Goal: Task Accomplishment & Management: Manage account settings

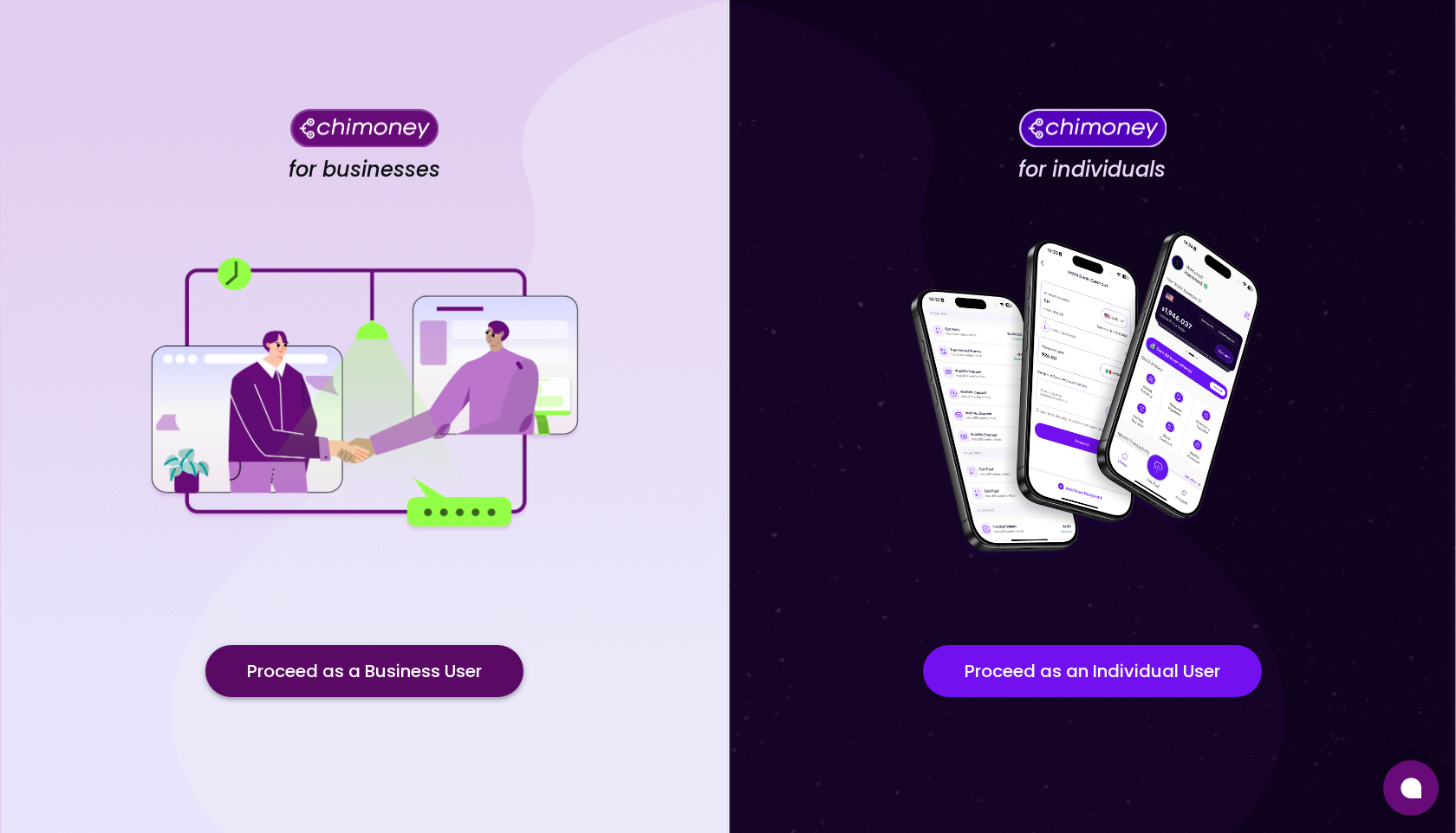
click at [359, 672] on button "Proceed as a Business User" at bounding box center [364, 671] width 318 height 52
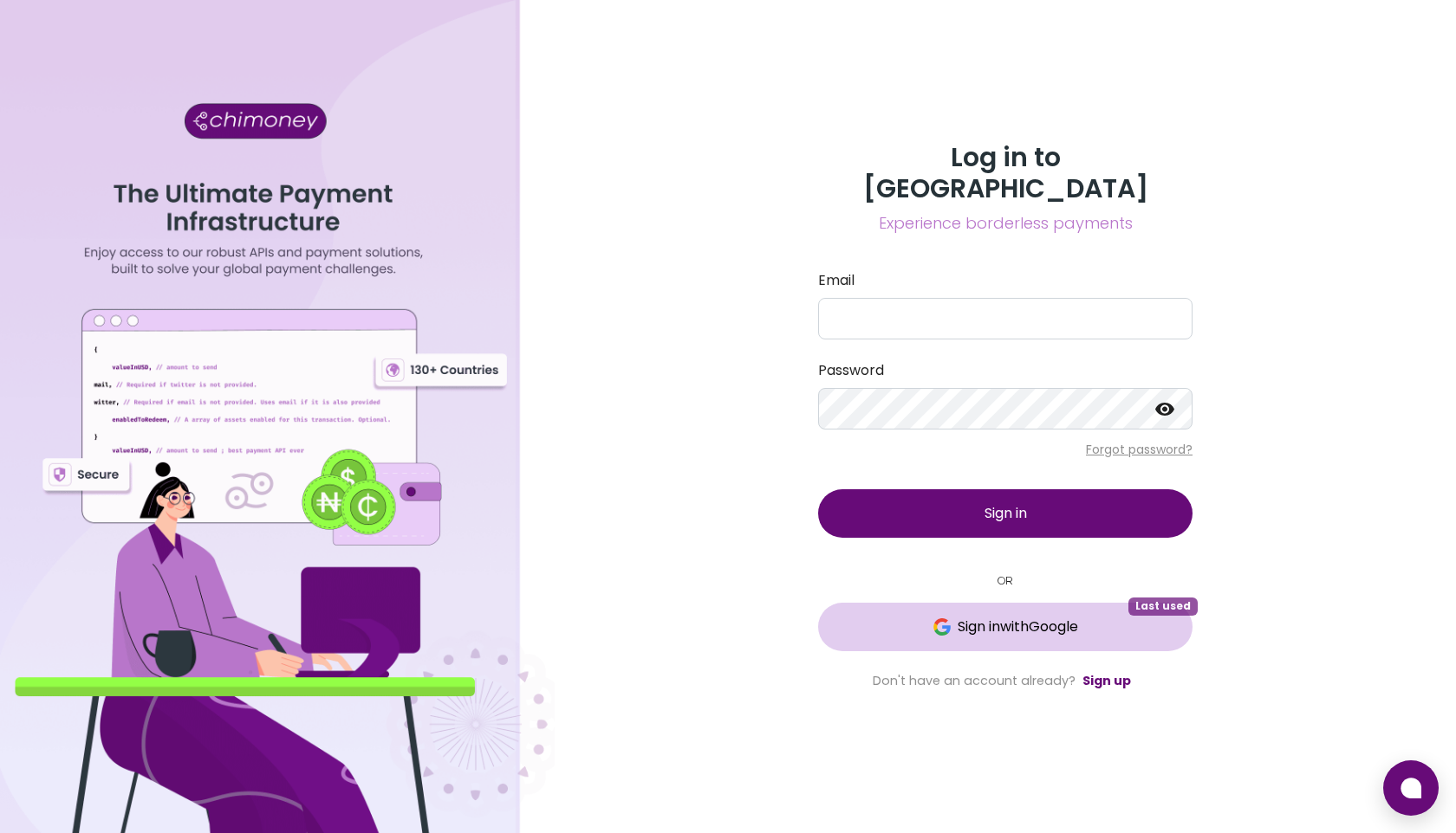
click at [1028, 617] on span "Sign in with Google" at bounding box center [1017, 627] width 120 height 21
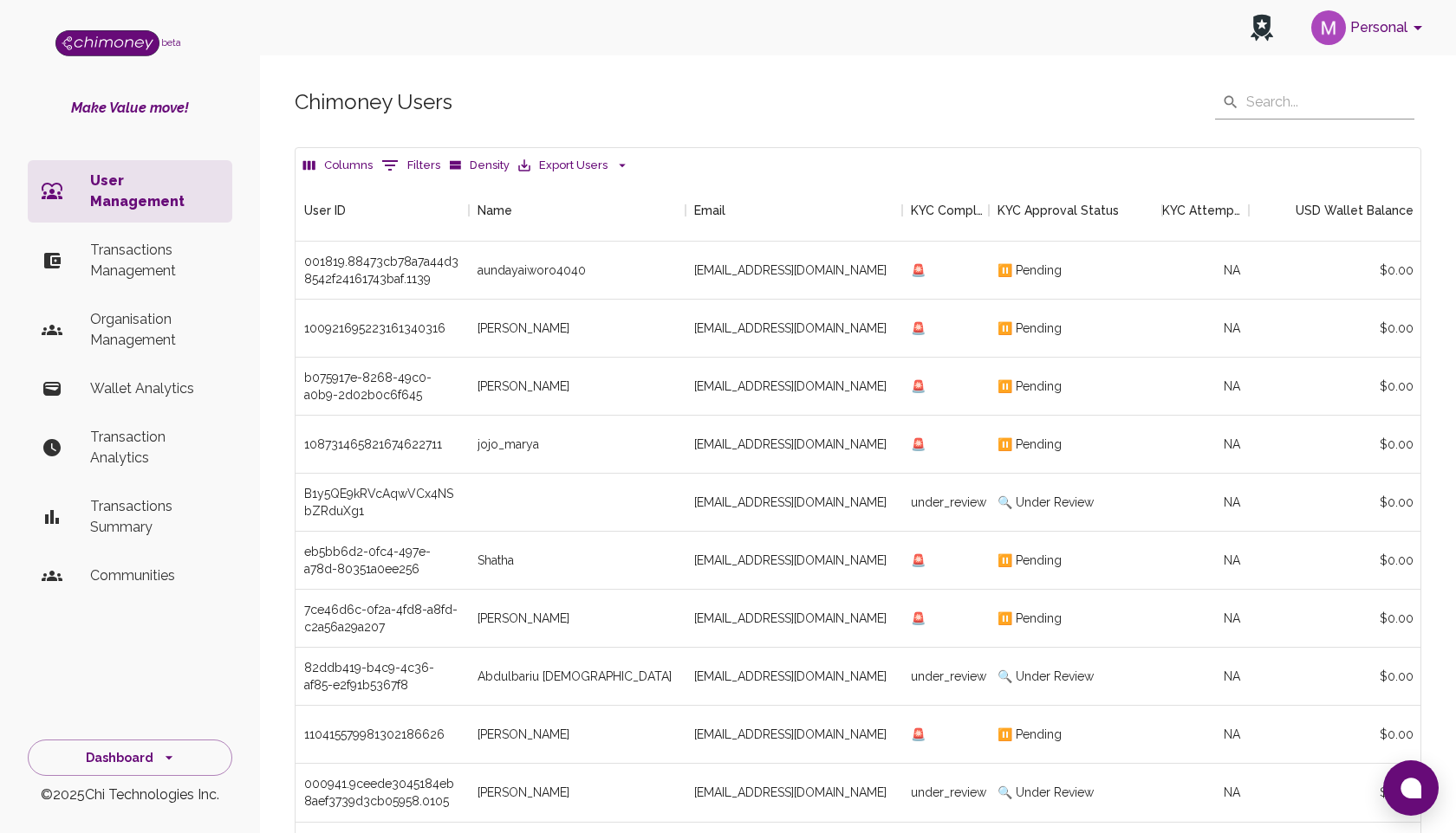
click at [329, 163] on button "Columns" at bounding box center [338, 165] width 78 height 26
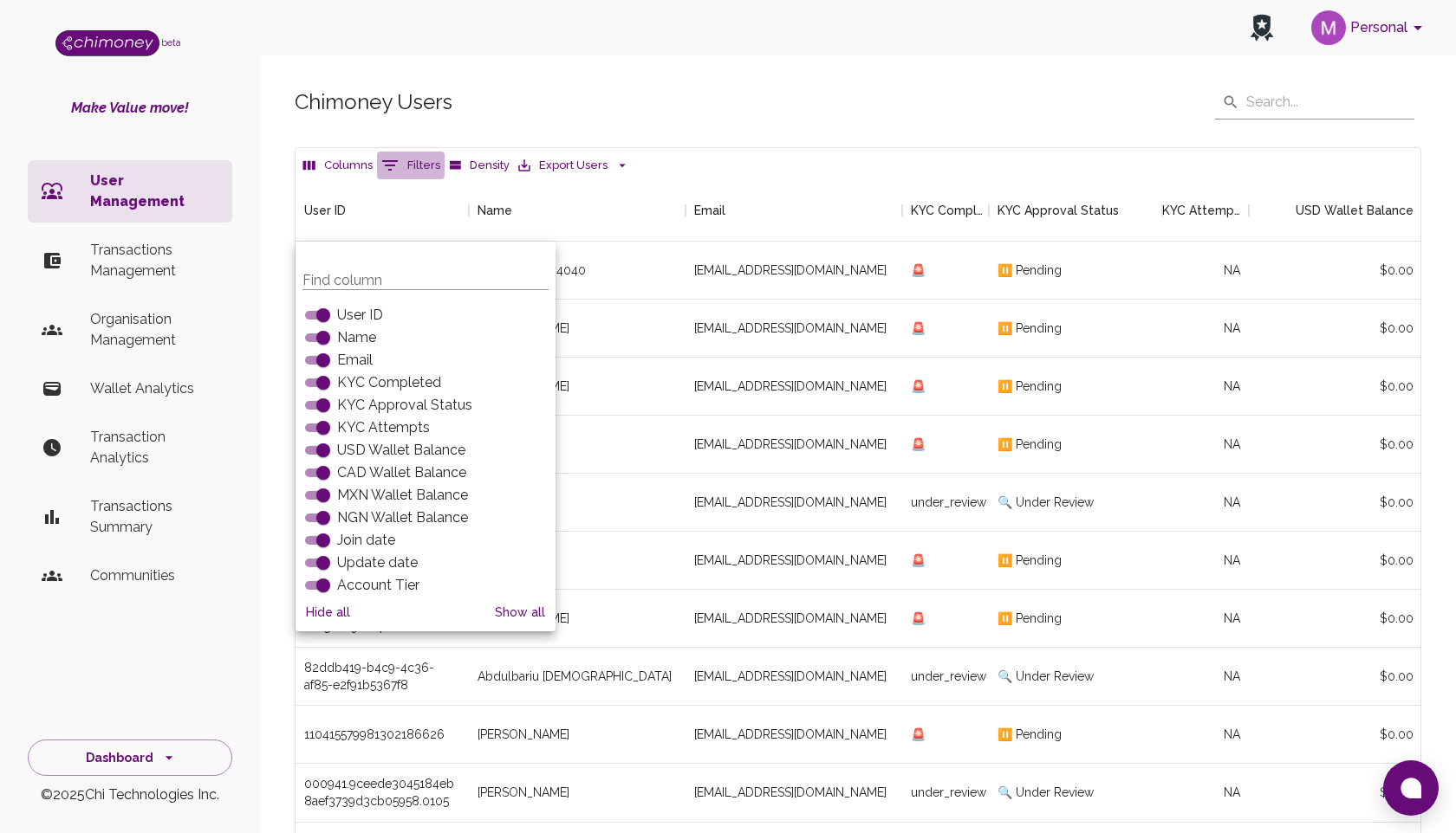
click at [407, 156] on button "0 Filters" at bounding box center [410, 165] width 67 height 27
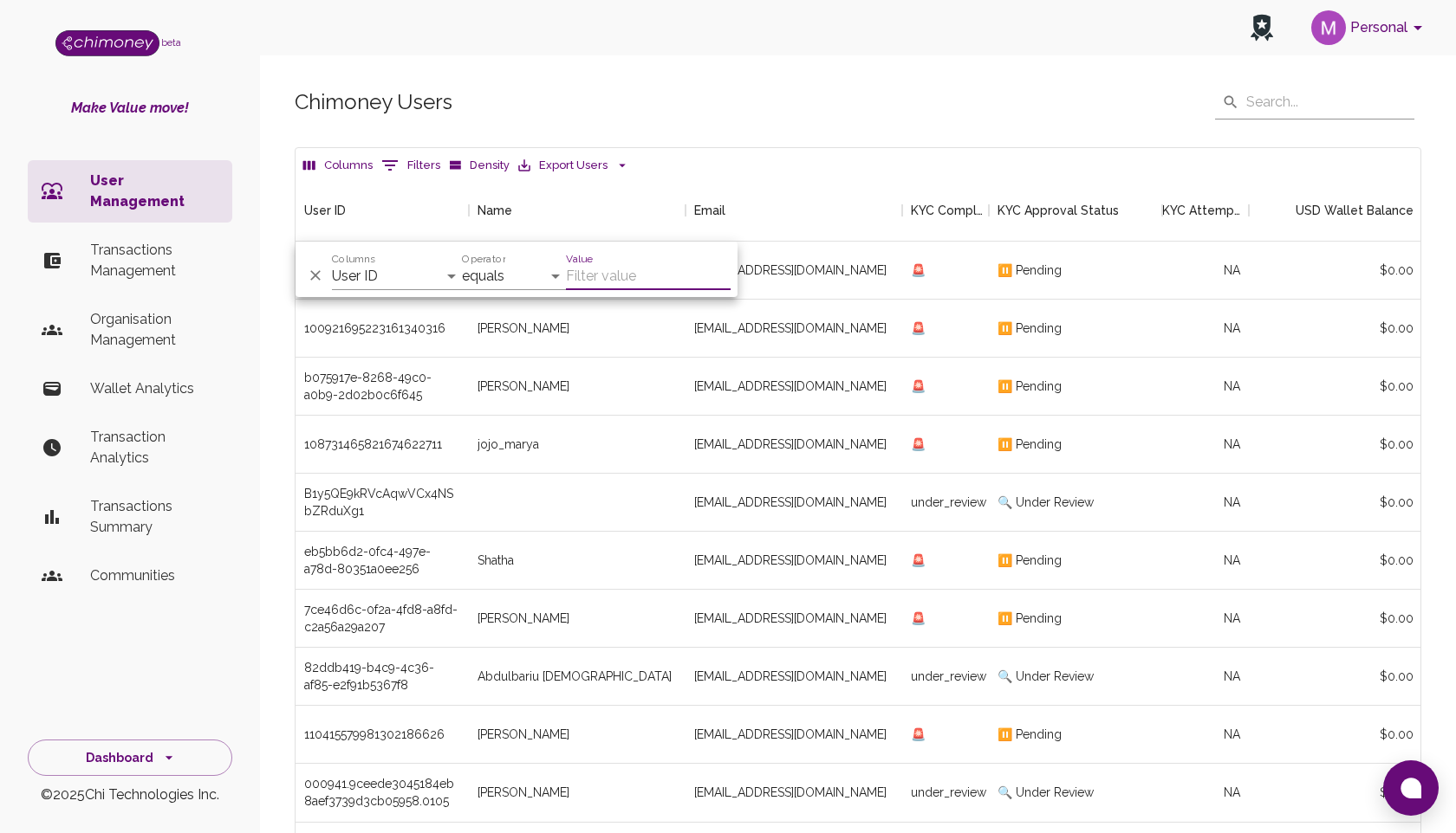
click at [590, 272] on input "Value" at bounding box center [648, 276] width 164 height 27
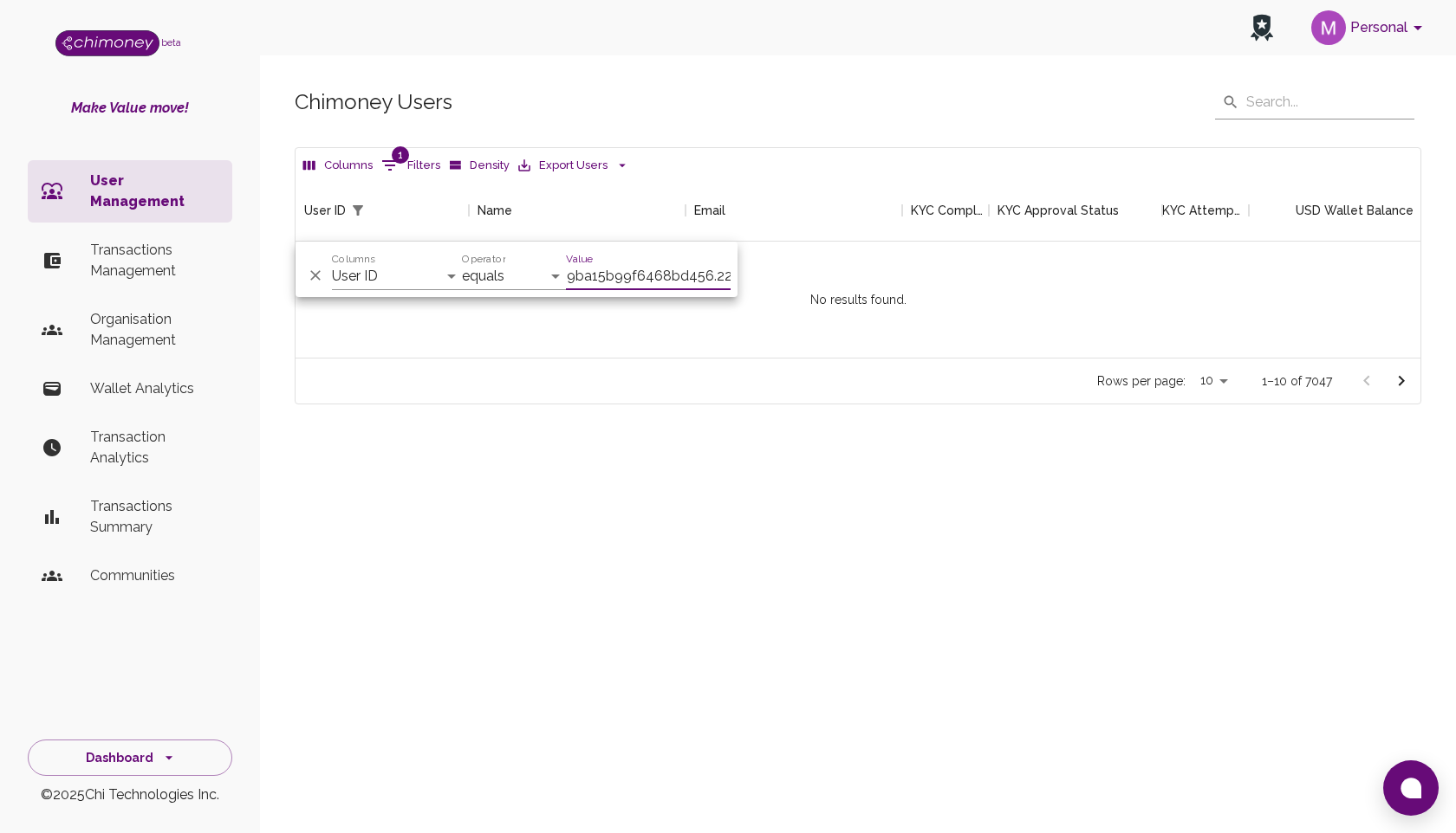
scroll to position [179, 1125]
type input "- [ ] 001394.979254a857c04b9ba15b99f6468bd456.2207"
click at [642, 468] on div "Chimoney Users ​ ​ Columns 1 Filters Density Export Users No results found. Use…" at bounding box center [858, 274] width 1196 height 461
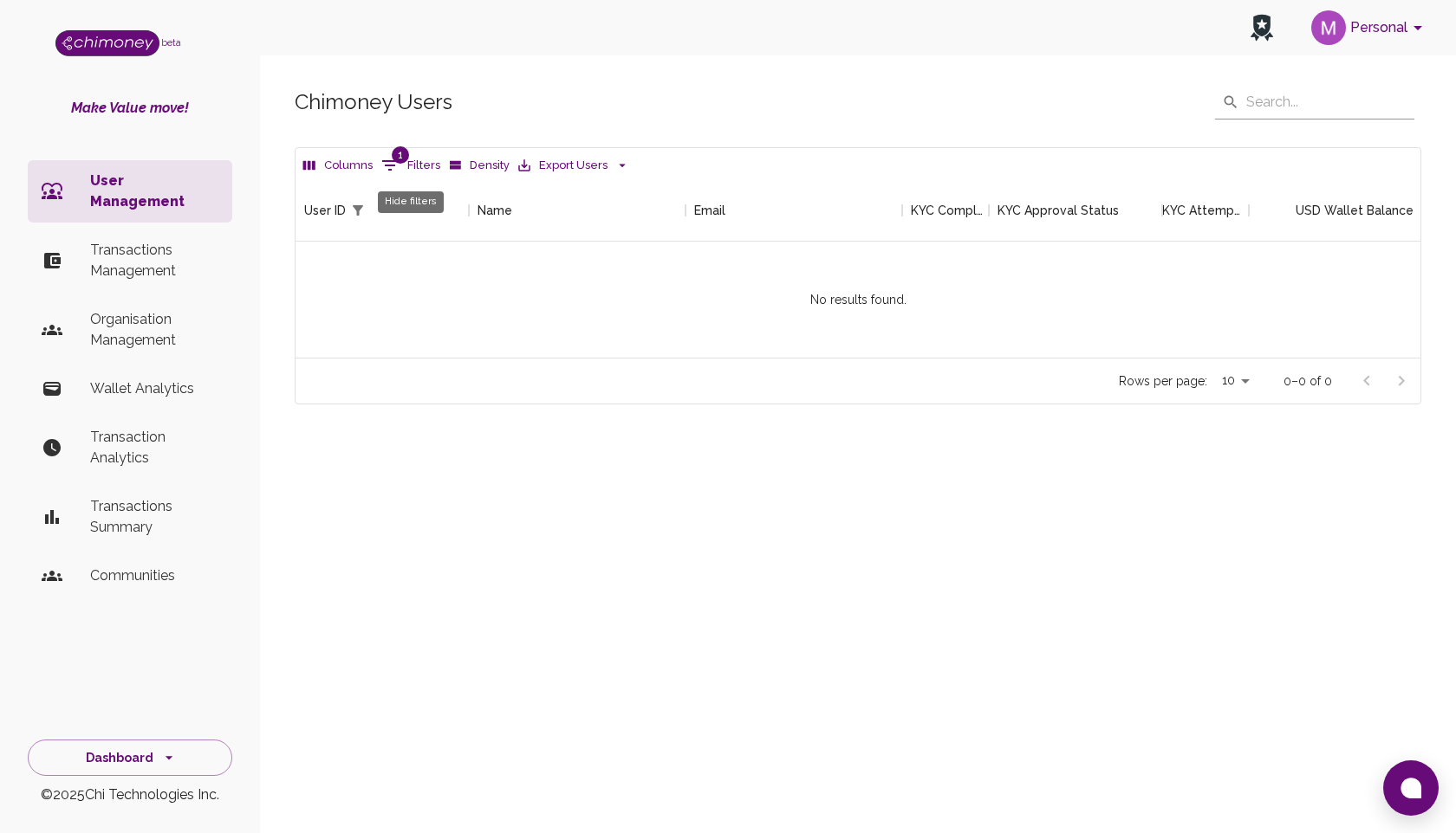
click at [416, 159] on button "1 Filters" at bounding box center [410, 165] width 67 height 27
click at [391, 155] on span "1" at bounding box center [400, 155] width 18 height 18
click at [394, 159] on span "1" at bounding box center [400, 155] width 18 height 18
click at [391, 161] on icon "Show filters" at bounding box center [390, 165] width 16 height 11
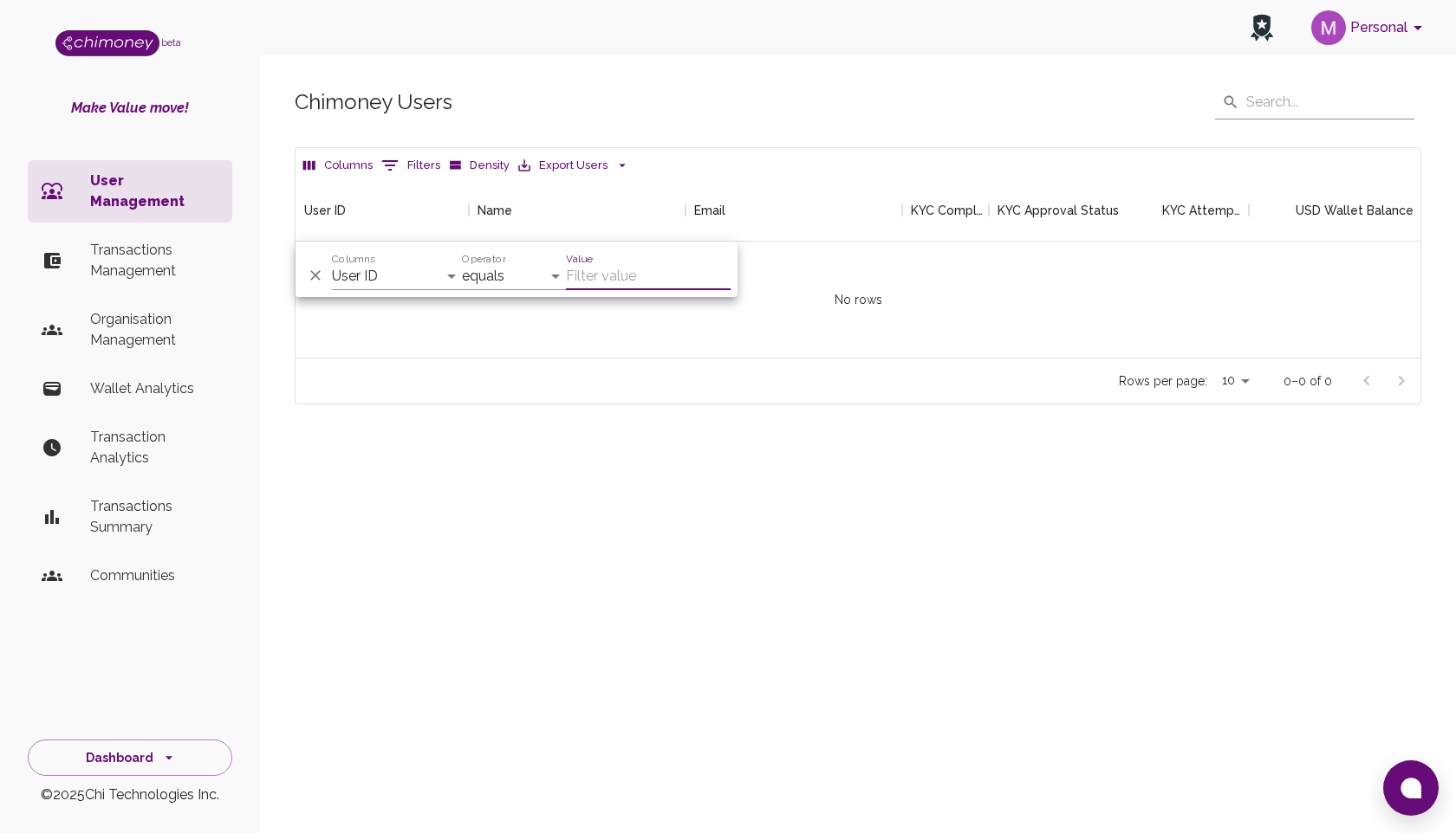
click at [586, 279] on input "Value" at bounding box center [648, 276] width 164 height 27
click at [576, 274] on input "- [ ] 001394.979254a857c04b9ba15b99f6468bd456.2207" at bounding box center [648, 276] width 164 height 27
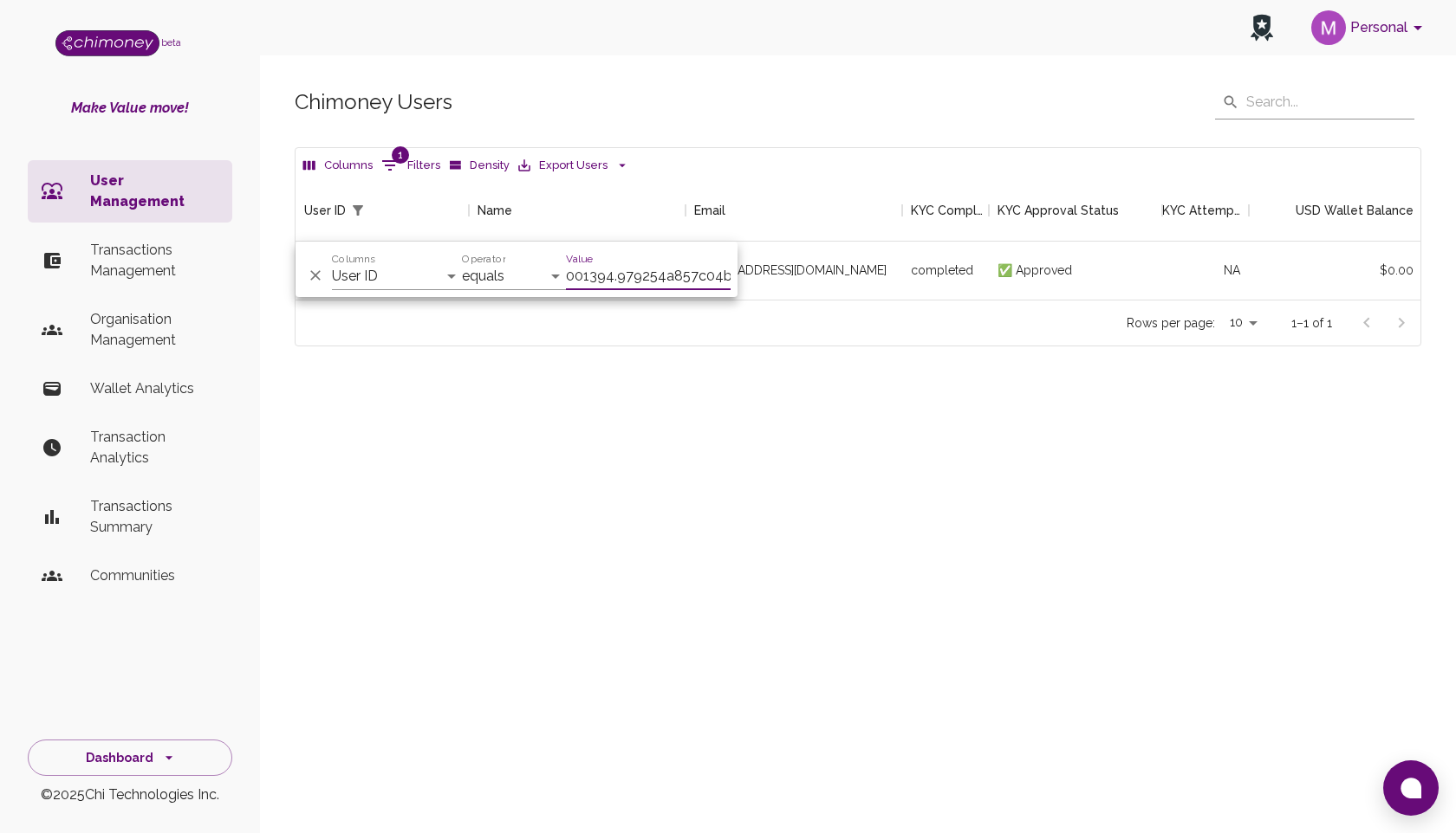
scroll to position [120, 1125]
type input "001394.979254a857c04b9ba15b99f6468bd456.2207"
click at [896, 289] on div "[EMAIL_ADDRESS][DOMAIN_NAME]" at bounding box center [794, 270] width 217 height 58
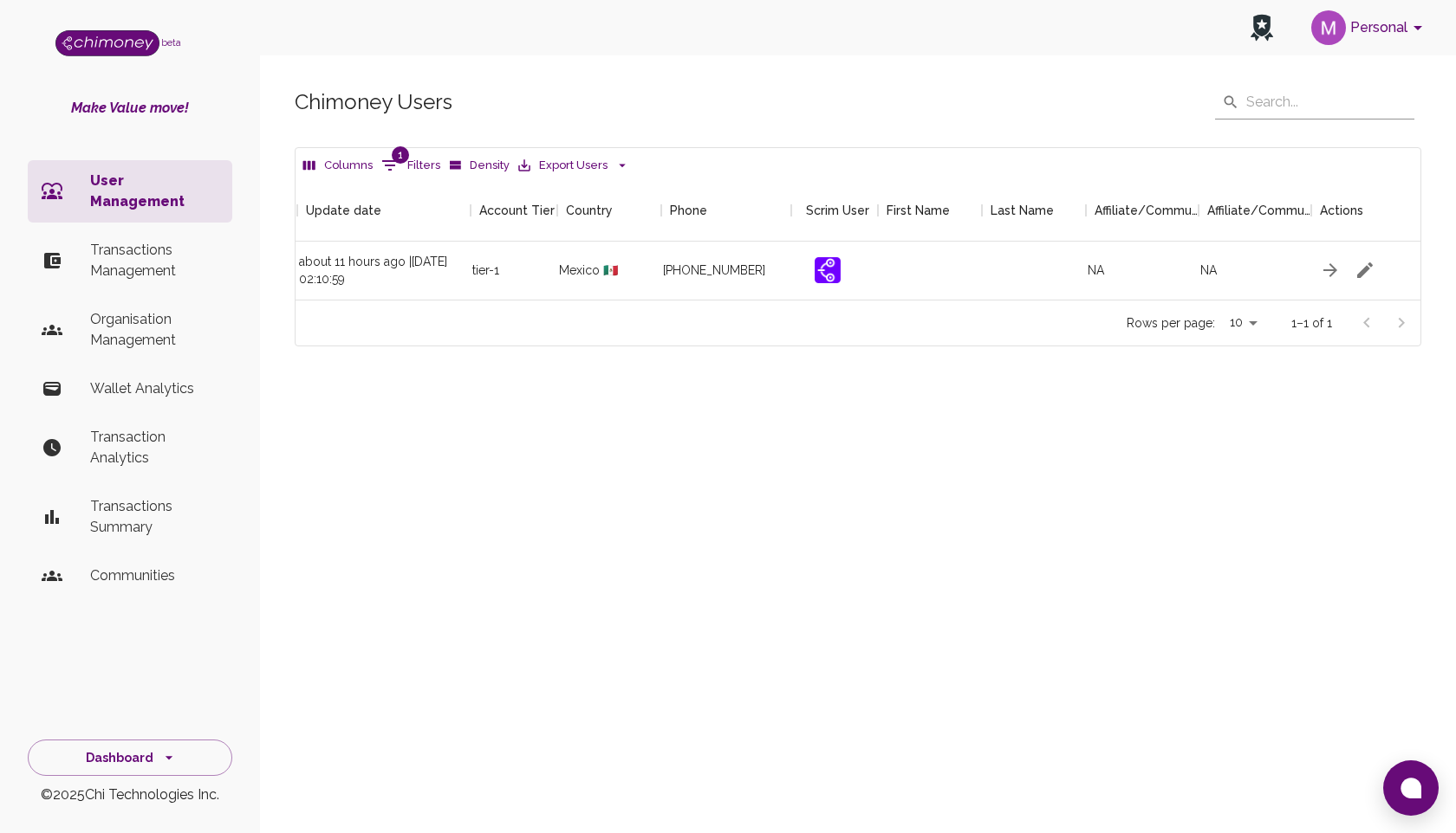
scroll to position [0, 1838]
click at [1351, 265] on icon "button" at bounding box center [1350, 270] width 21 height 21
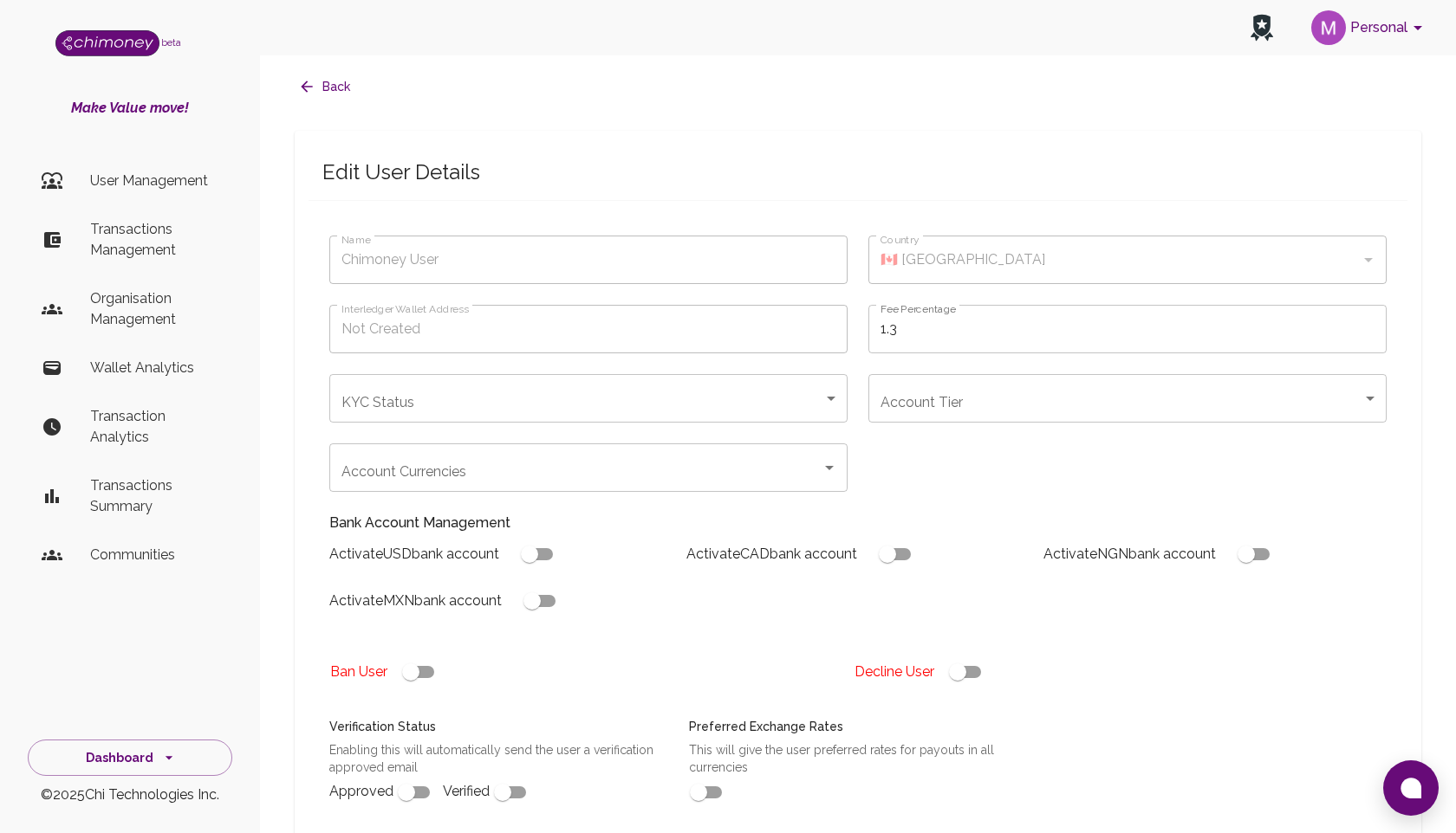
type input "[PERSON_NAME]"
type input "🇲🇽 [GEOGRAPHIC_DATA]"
type input "completed"
type input "tier-1"
checkbox input "true"
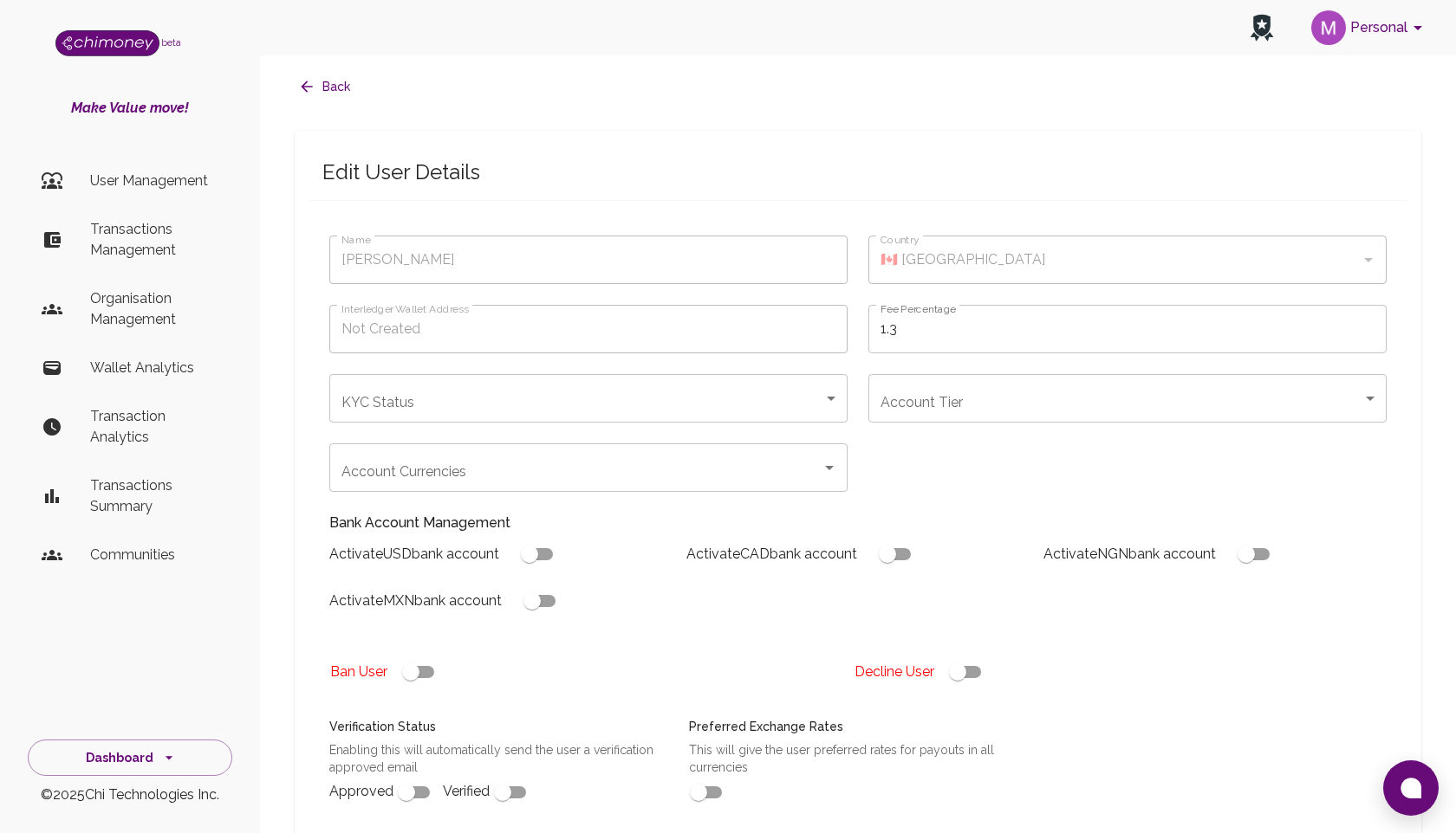
checkbox input "true"
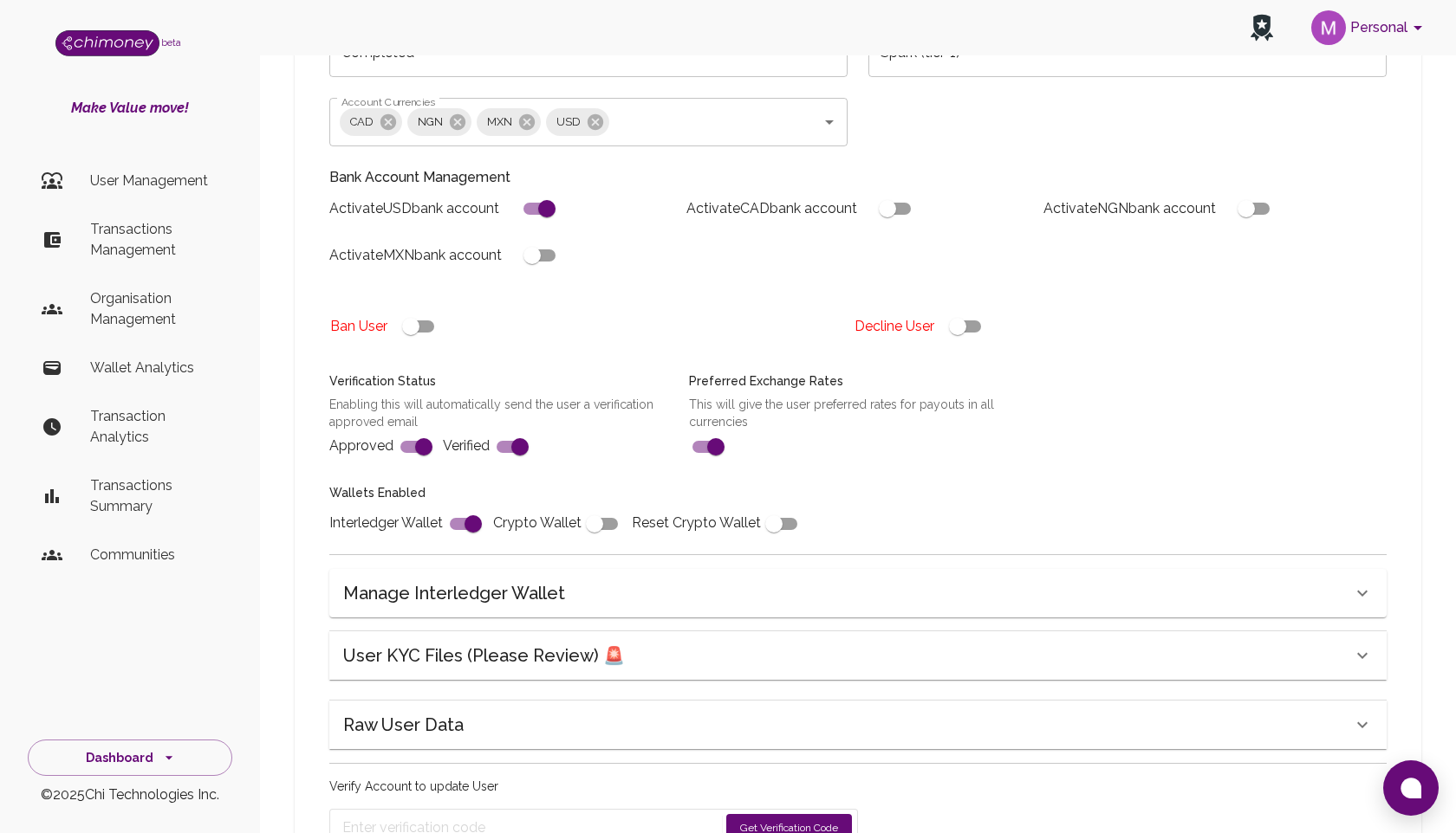
scroll to position [345, 0]
click at [548, 252] on input "checkbox" at bounding box center [532, 256] width 99 height 33
checkbox input "true"
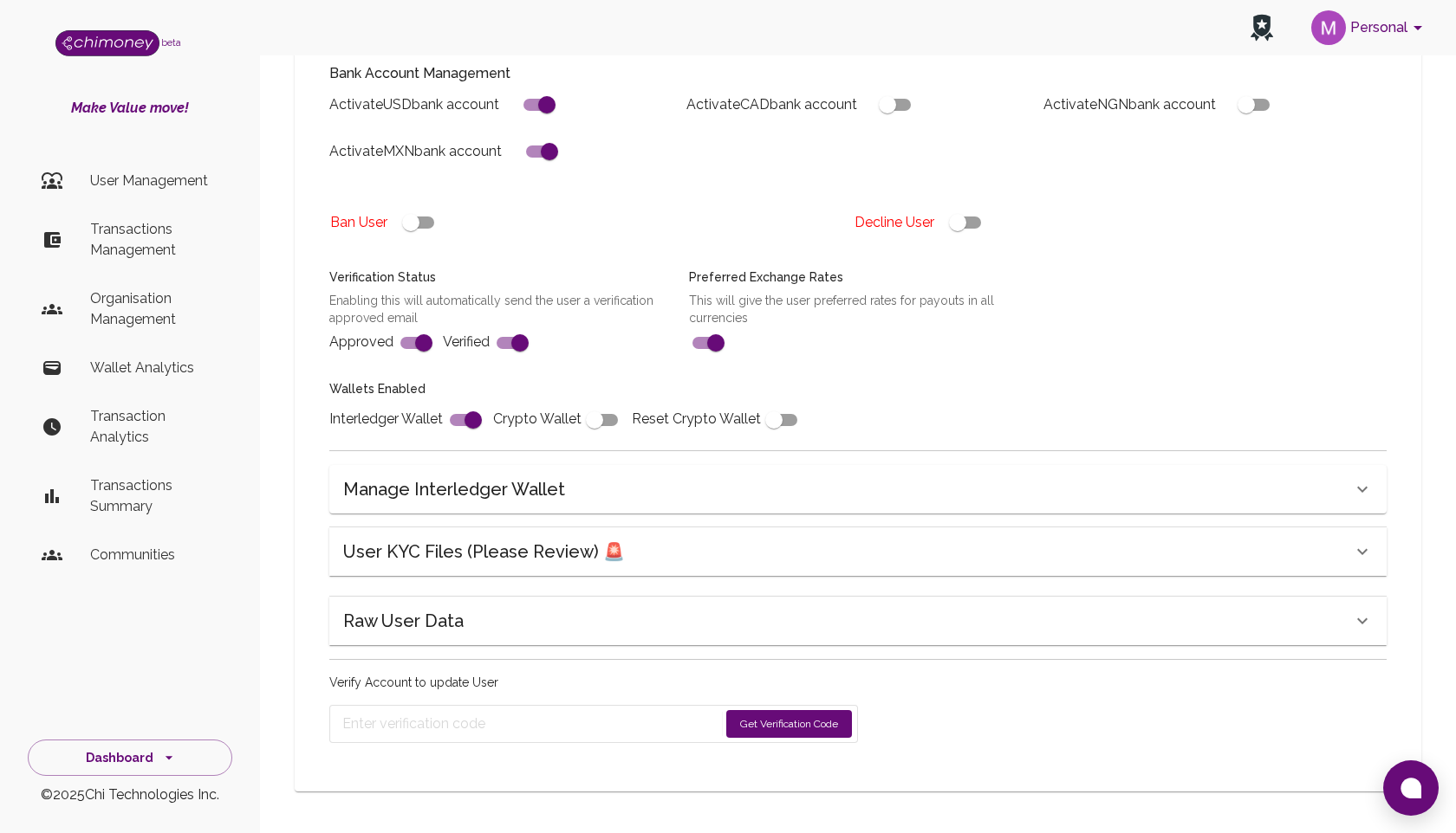
click at [749, 722] on button "Get Verification Code" at bounding box center [788, 724] width 125 height 27
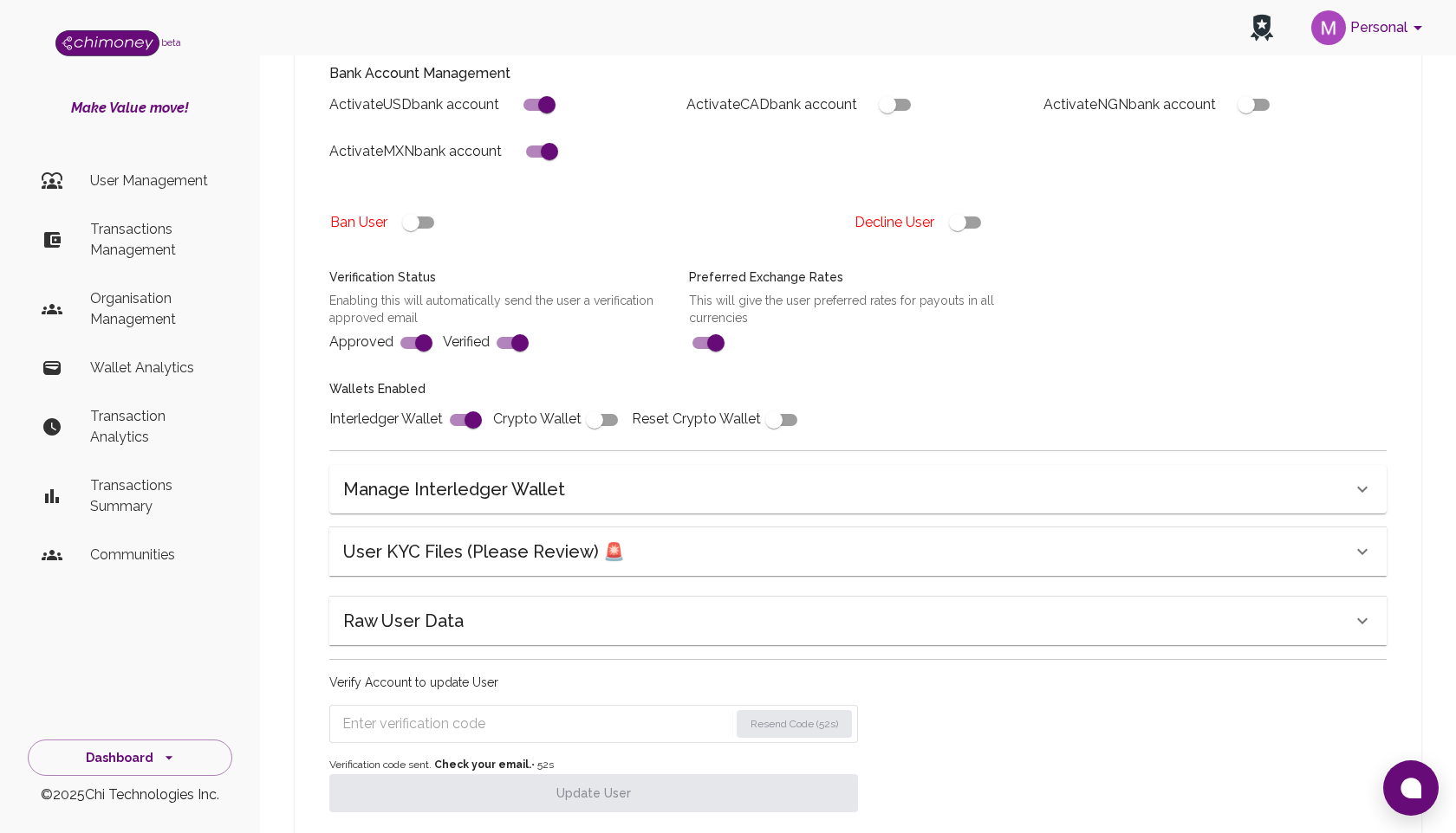
click at [521, 724] on input "Enter verification code" at bounding box center [535, 724] width 386 height 27
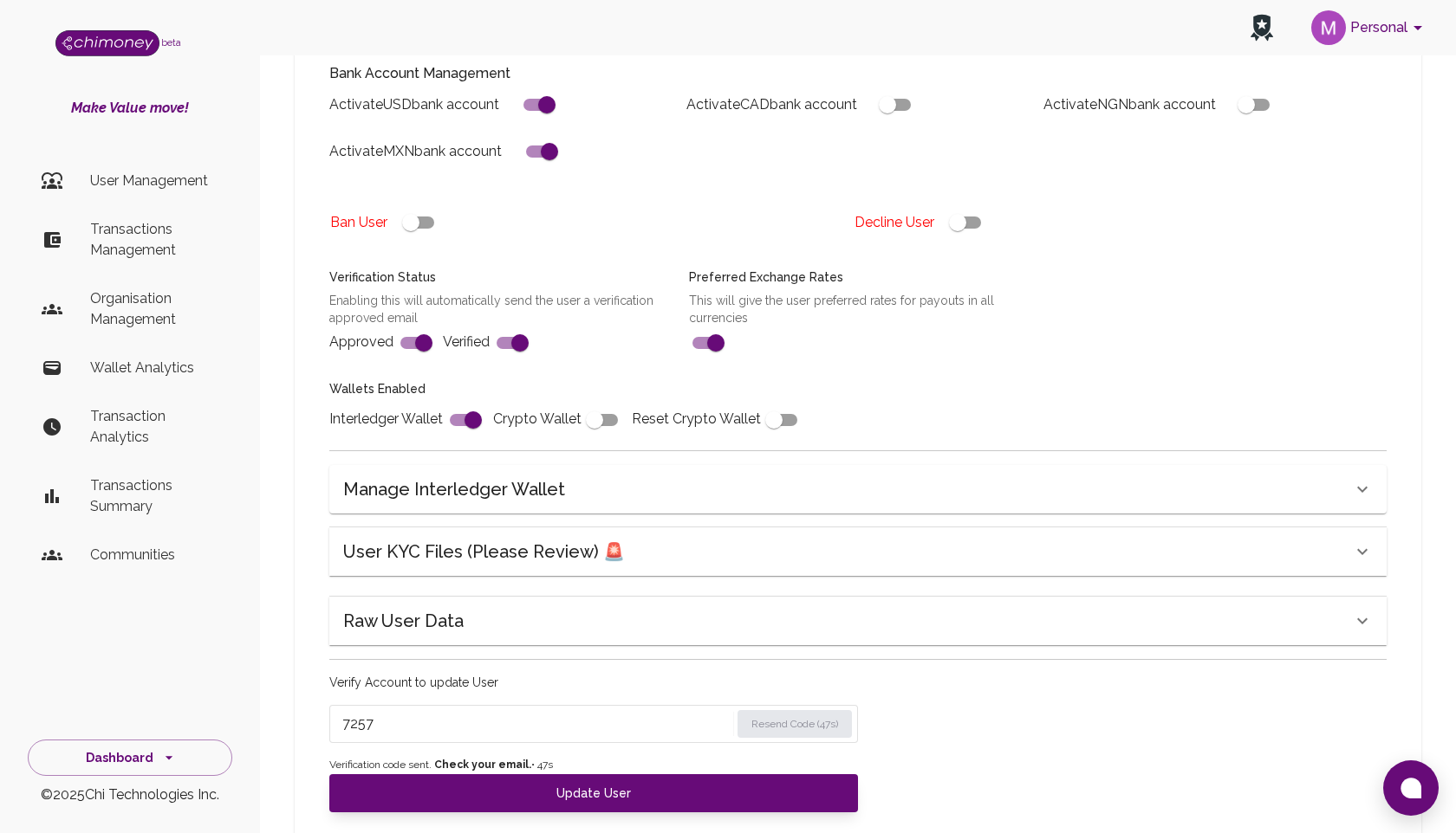
scroll to position [505, 0]
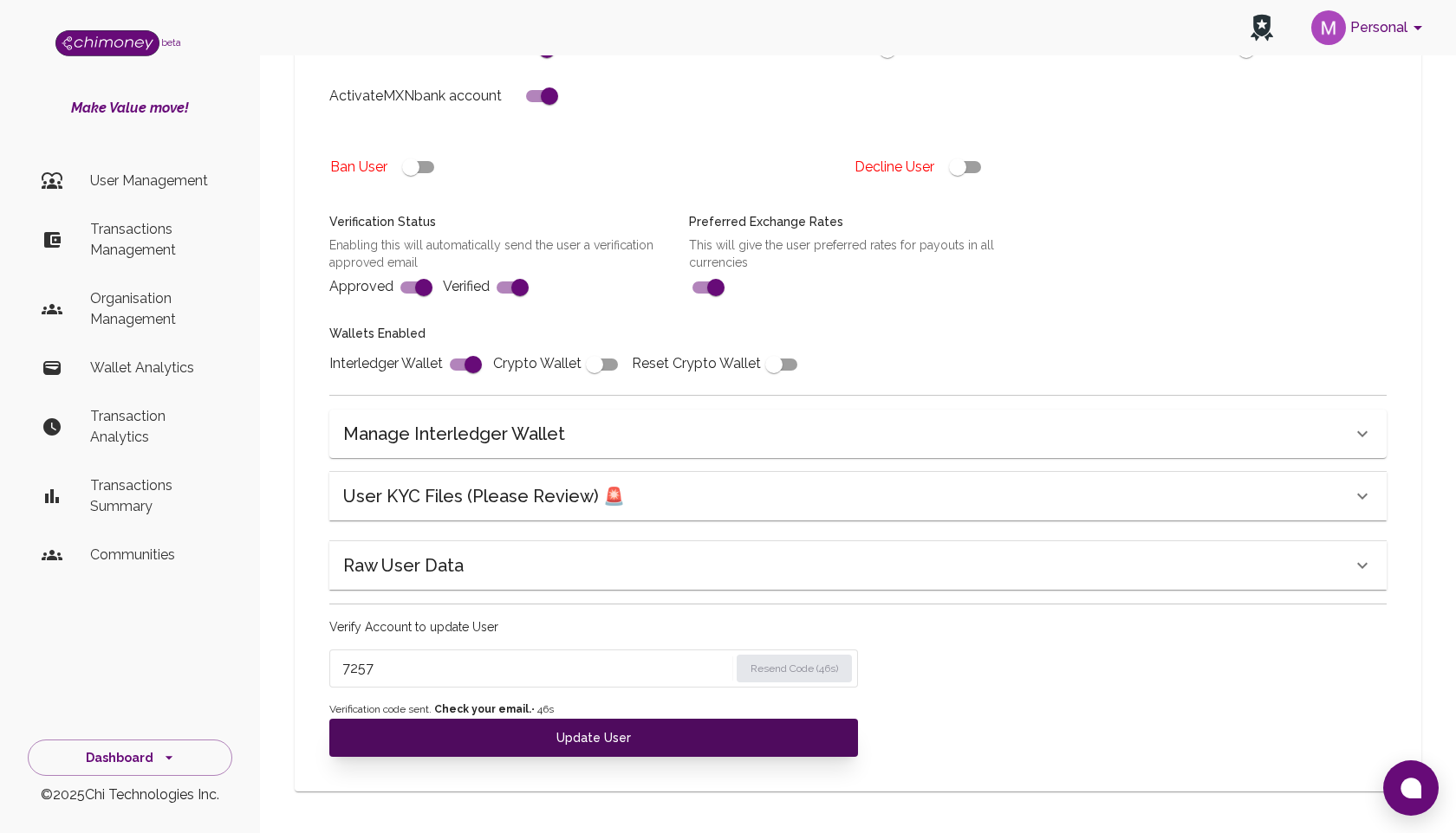
type input "7257"
click at [582, 739] on button "Update User" at bounding box center [594, 737] width 528 height 38
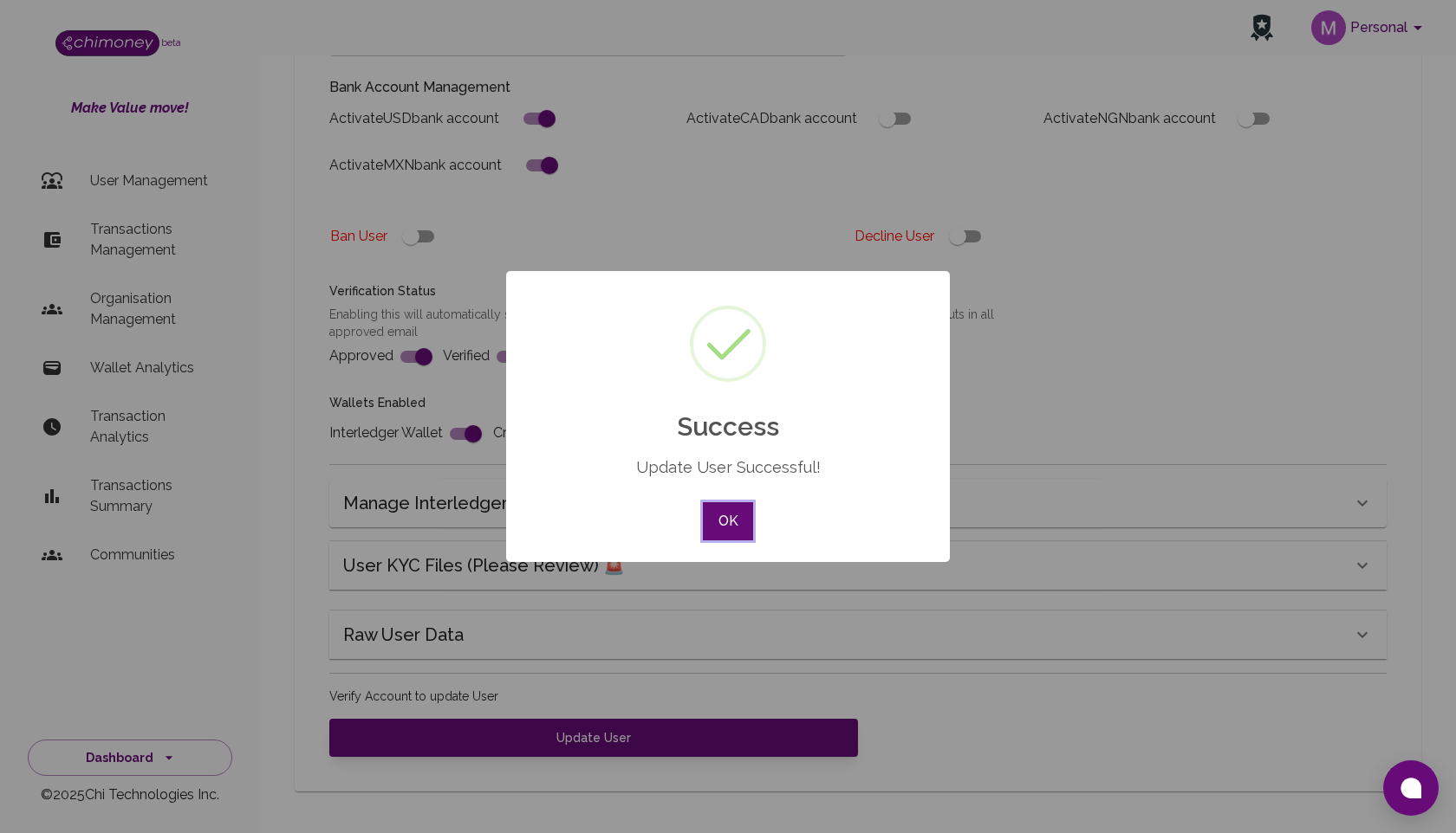
scroll to position [436, 0]
click at [726, 518] on button "OK" at bounding box center [728, 521] width 50 height 38
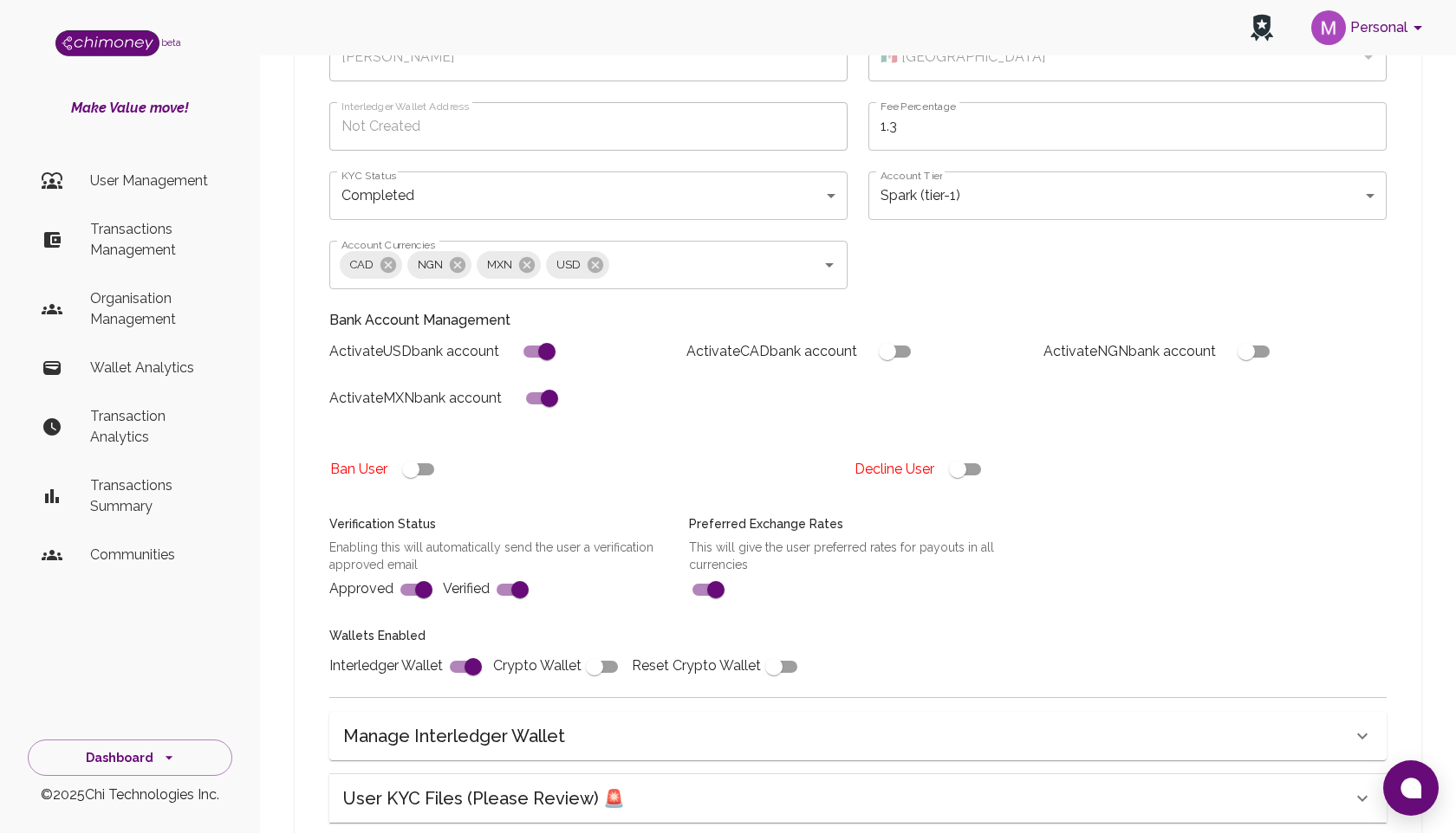
scroll to position [0, 0]
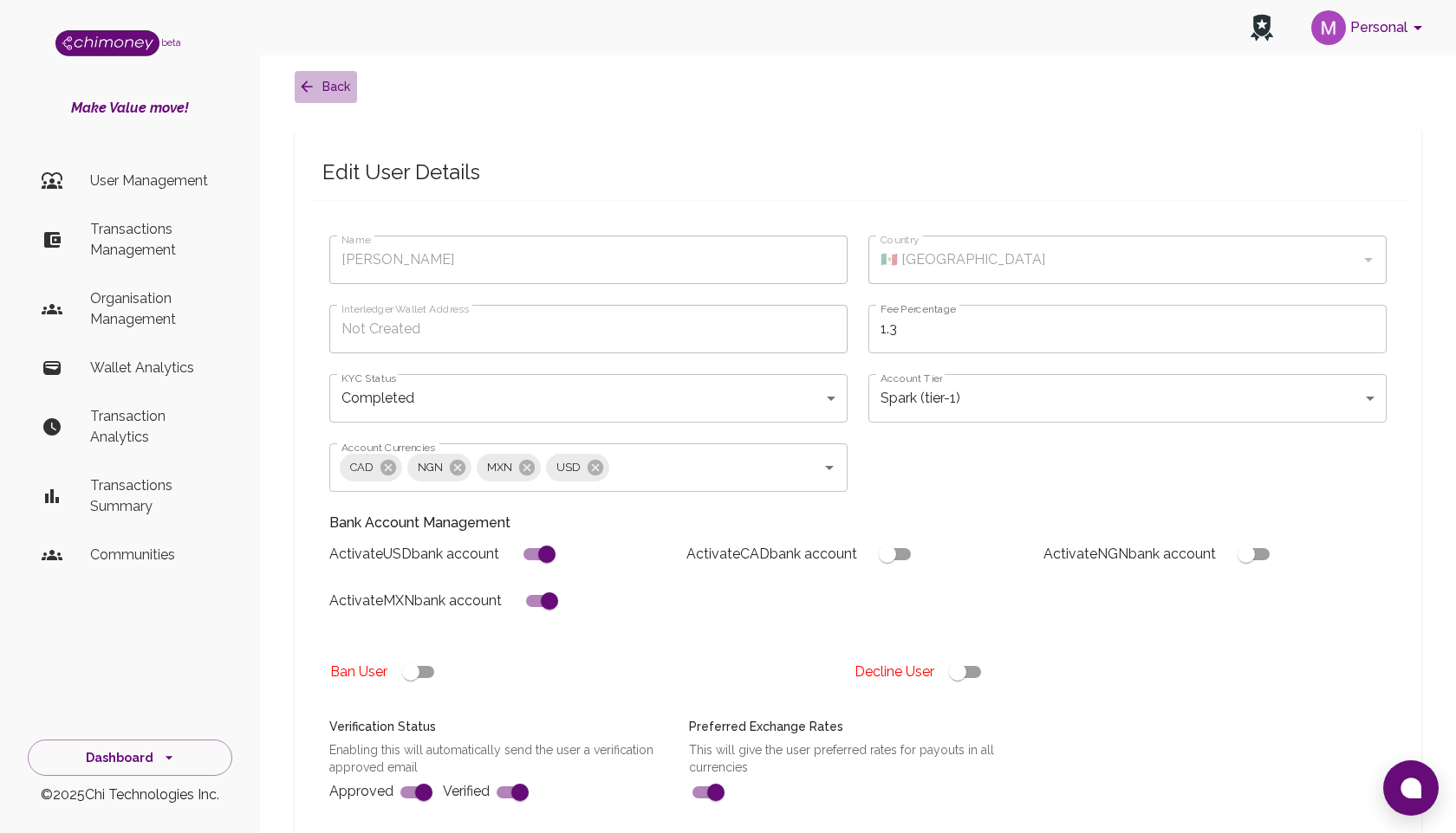
click at [296, 74] on button "Back" at bounding box center [326, 87] width 63 height 32
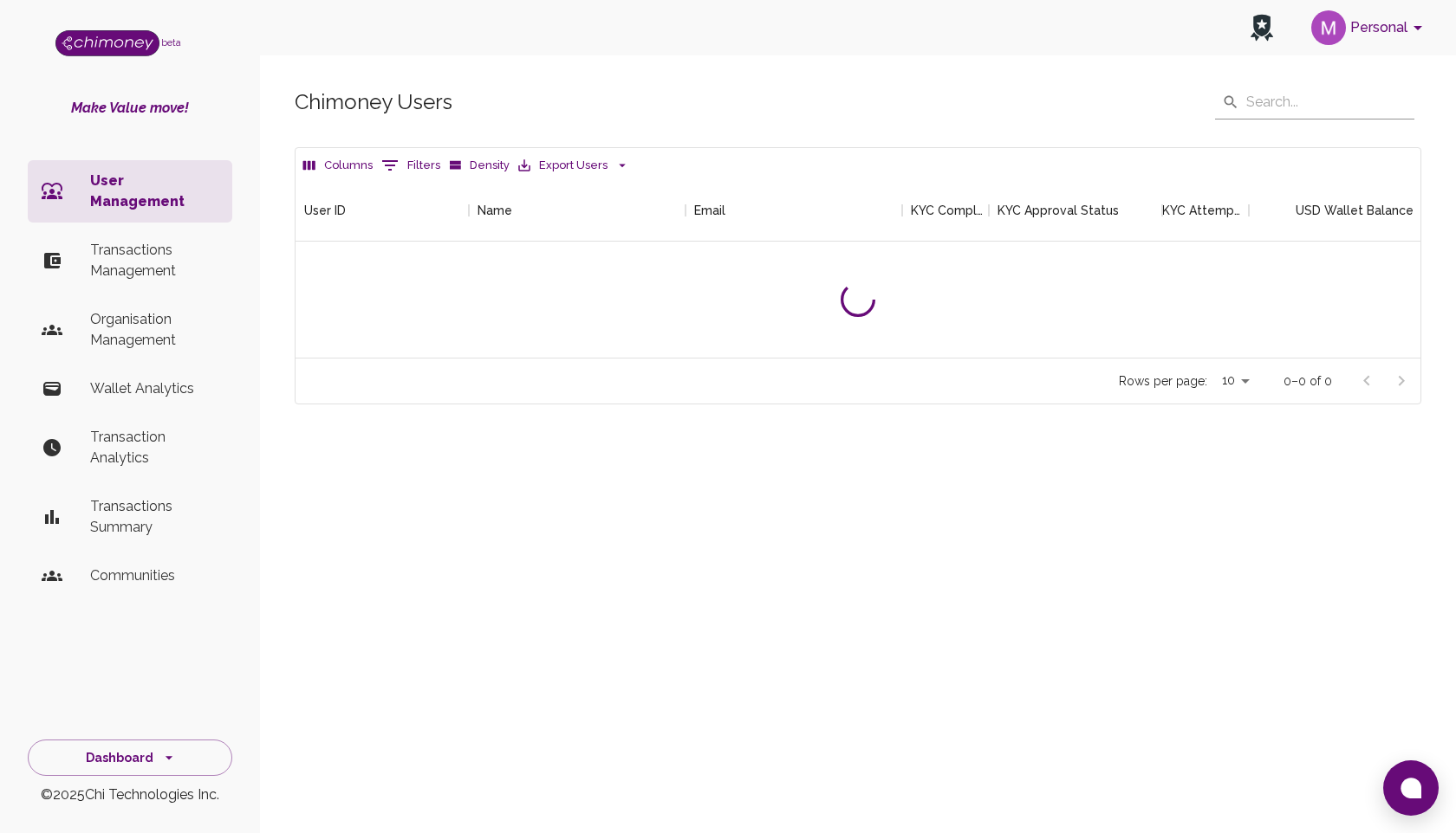
scroll to position [179, 1125]
click at [416, 165] on button "Filters" at bounding box center [410, 165] width 67 height 27
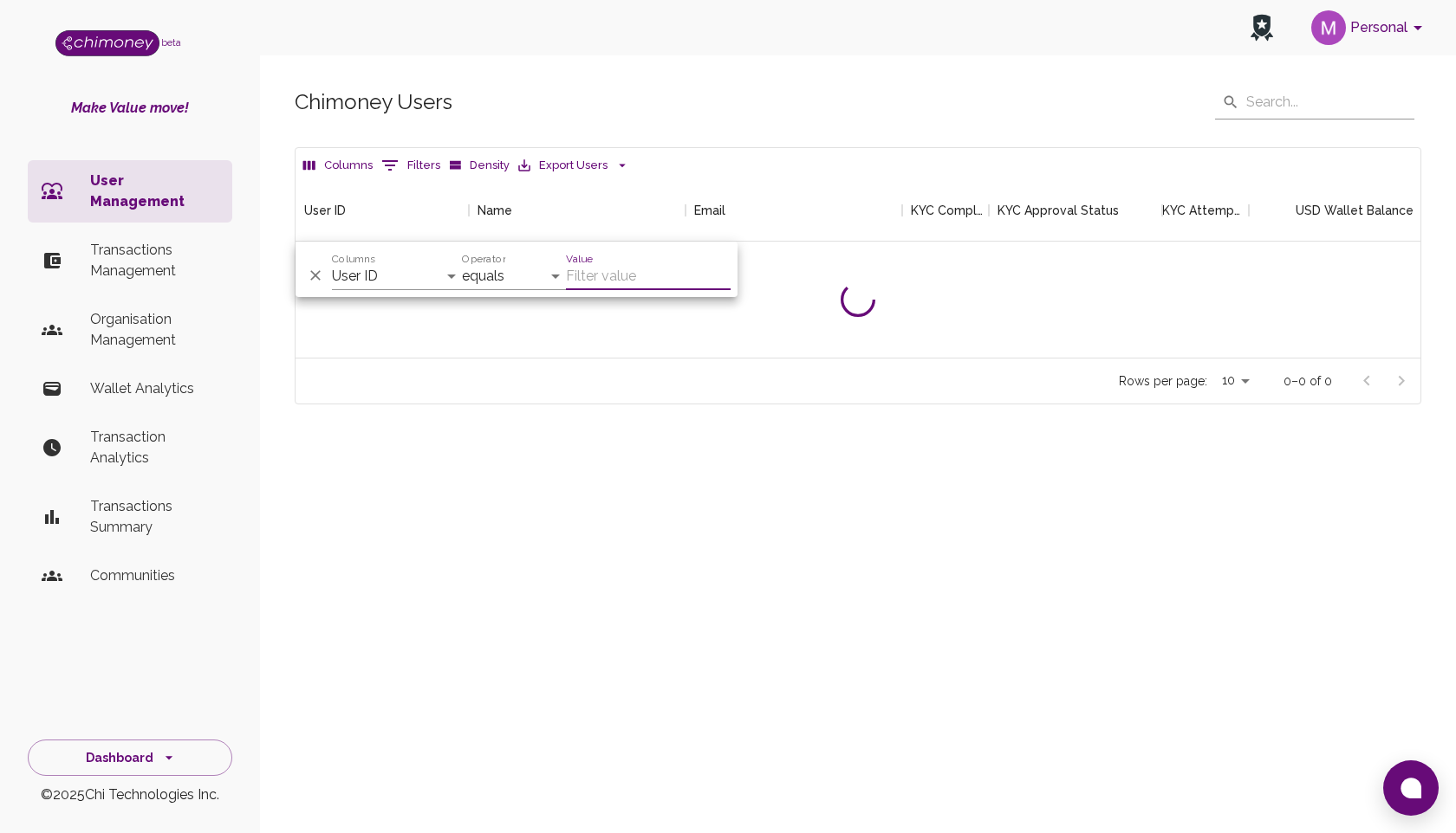
click at [589, 272] on input "Value" at bounding box center [648, 276] width 164 height 27
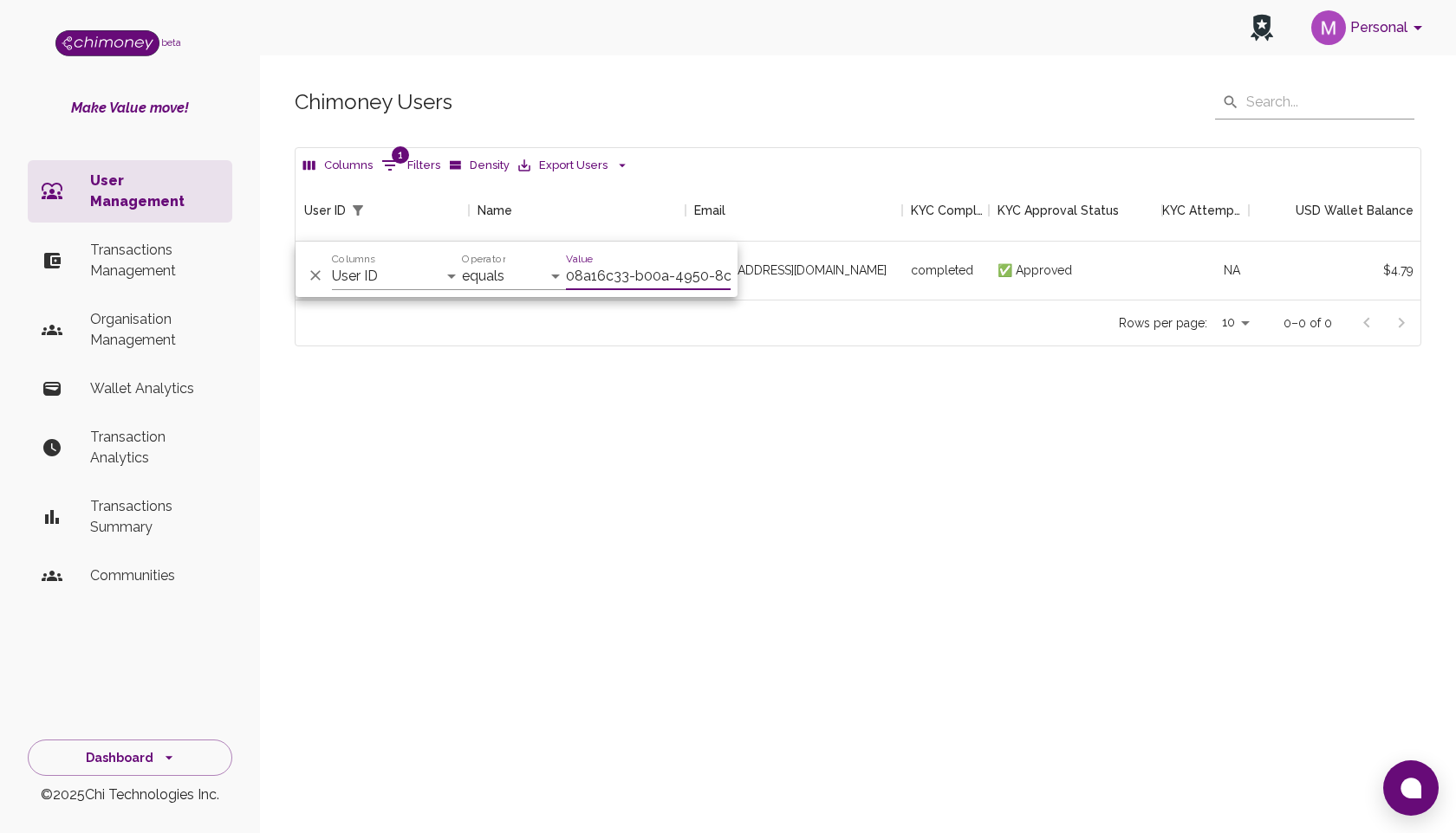
scroll to position [120, 1125]
type input "08a16c33-b00a-4950-8c72-7fccb9606558"
click at [837, 285] on div "[EMAIL_ADDRESS][DOMAIN_NAME]" at bounding box center [794, 270] width 217 height 58
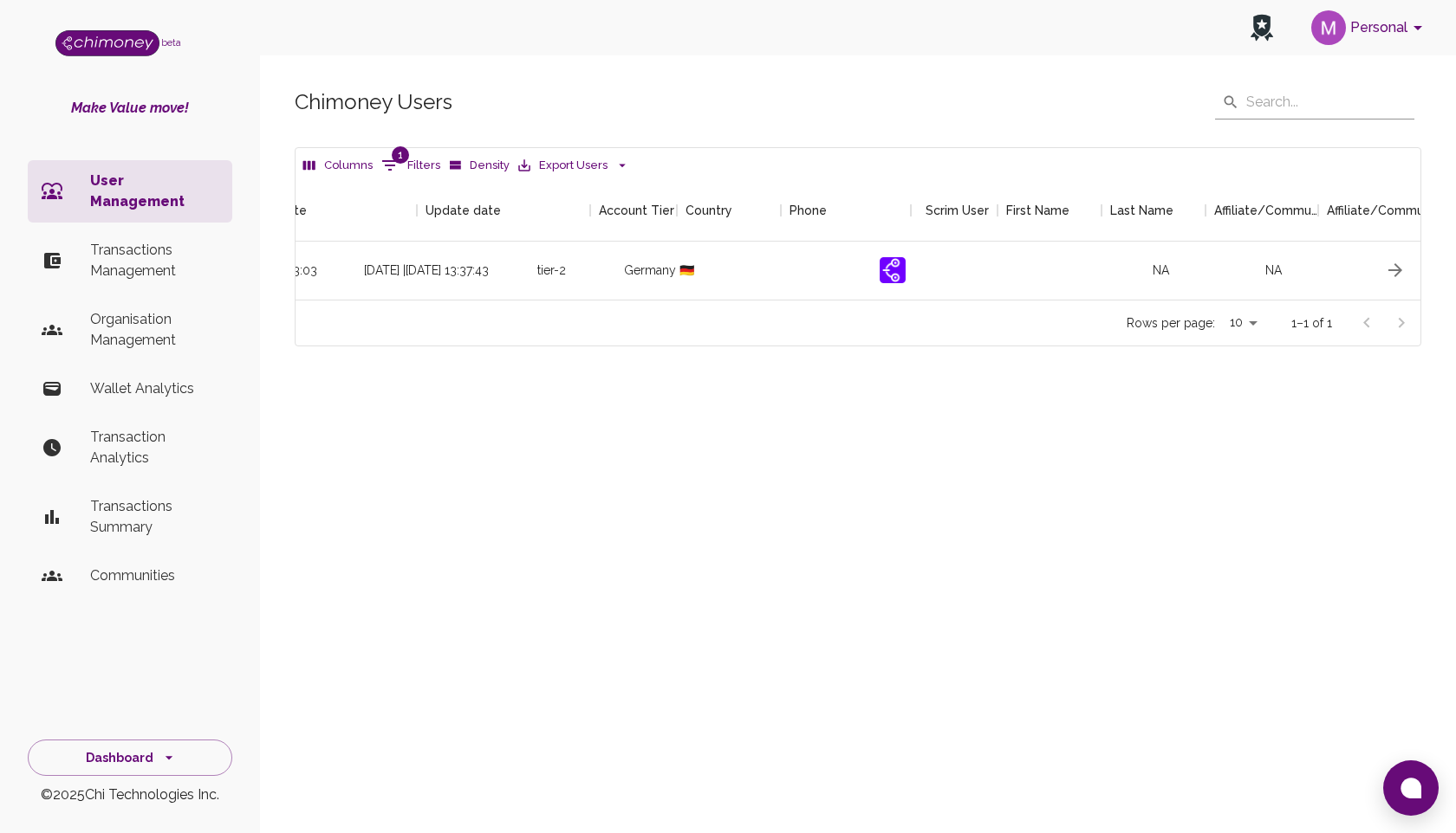
scroll to position [0, 1838]
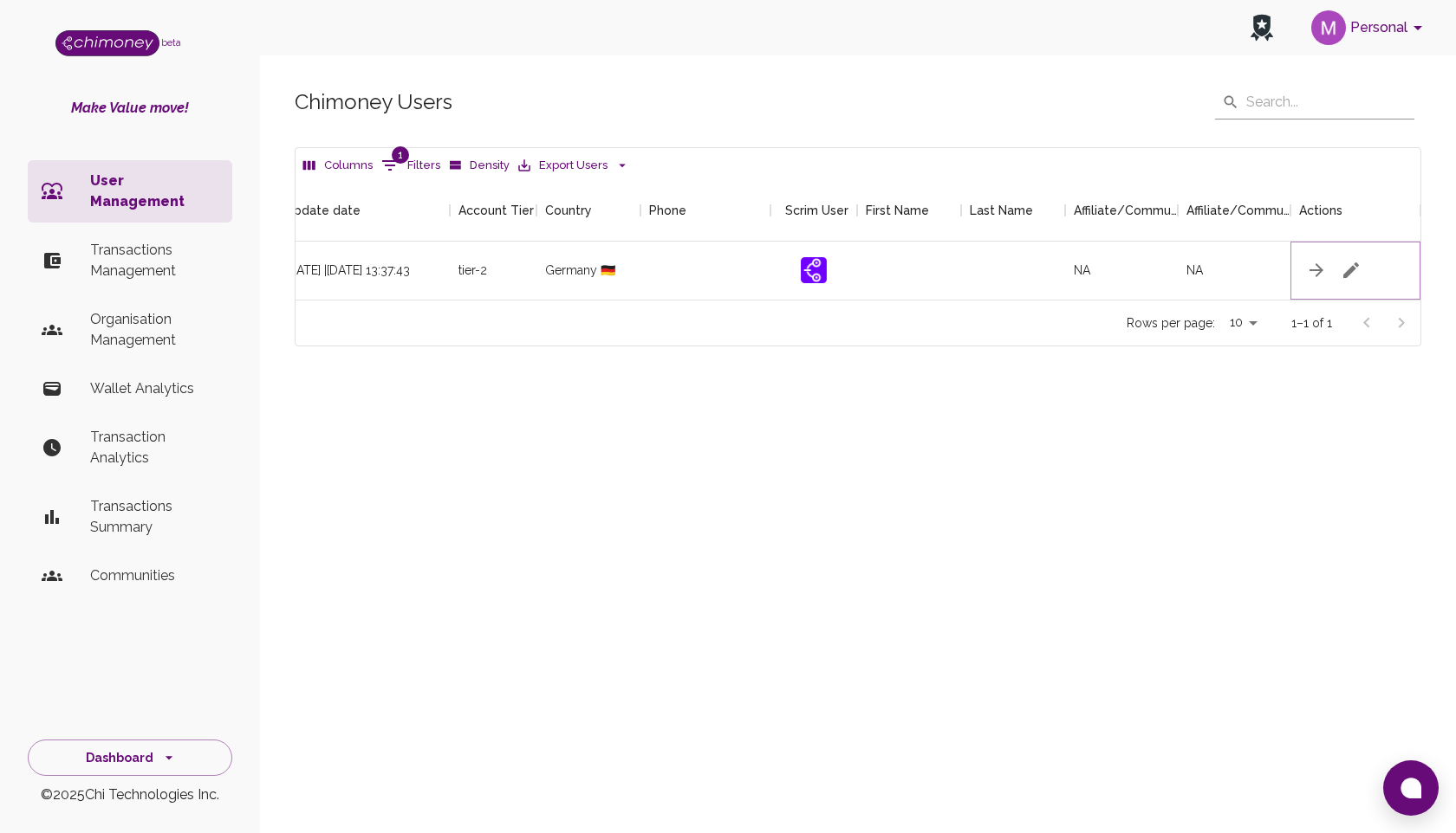
click at [1350, 273] on icon "button" at bounding box center [1350, 270] width 21 height 21
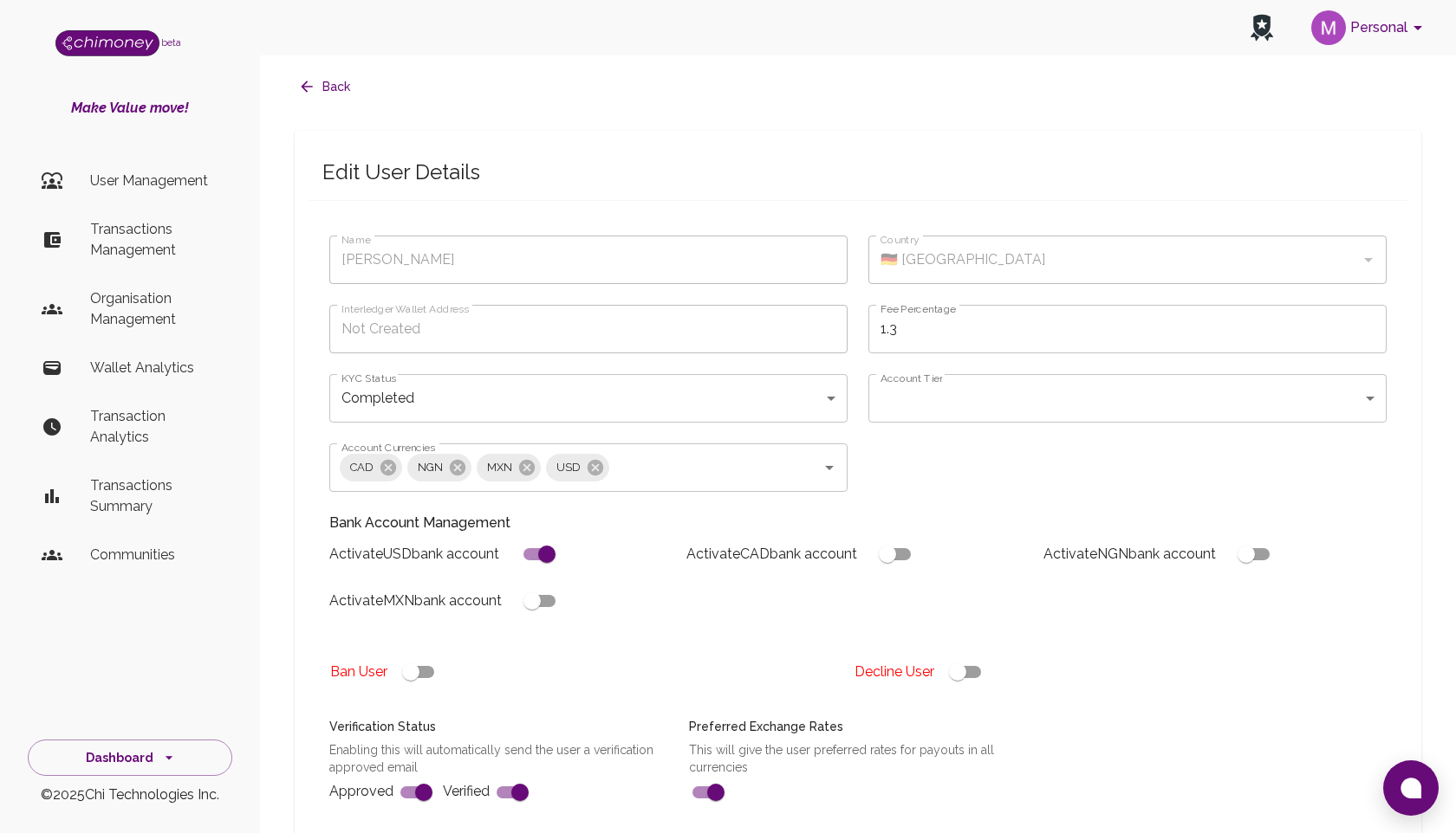
type input "[PERSON_NAME]"
type input "🇩🇪 [GEOGRAPHIC_DATA]"
type input "completed"
type input "tier-2"
checkbox input "true"
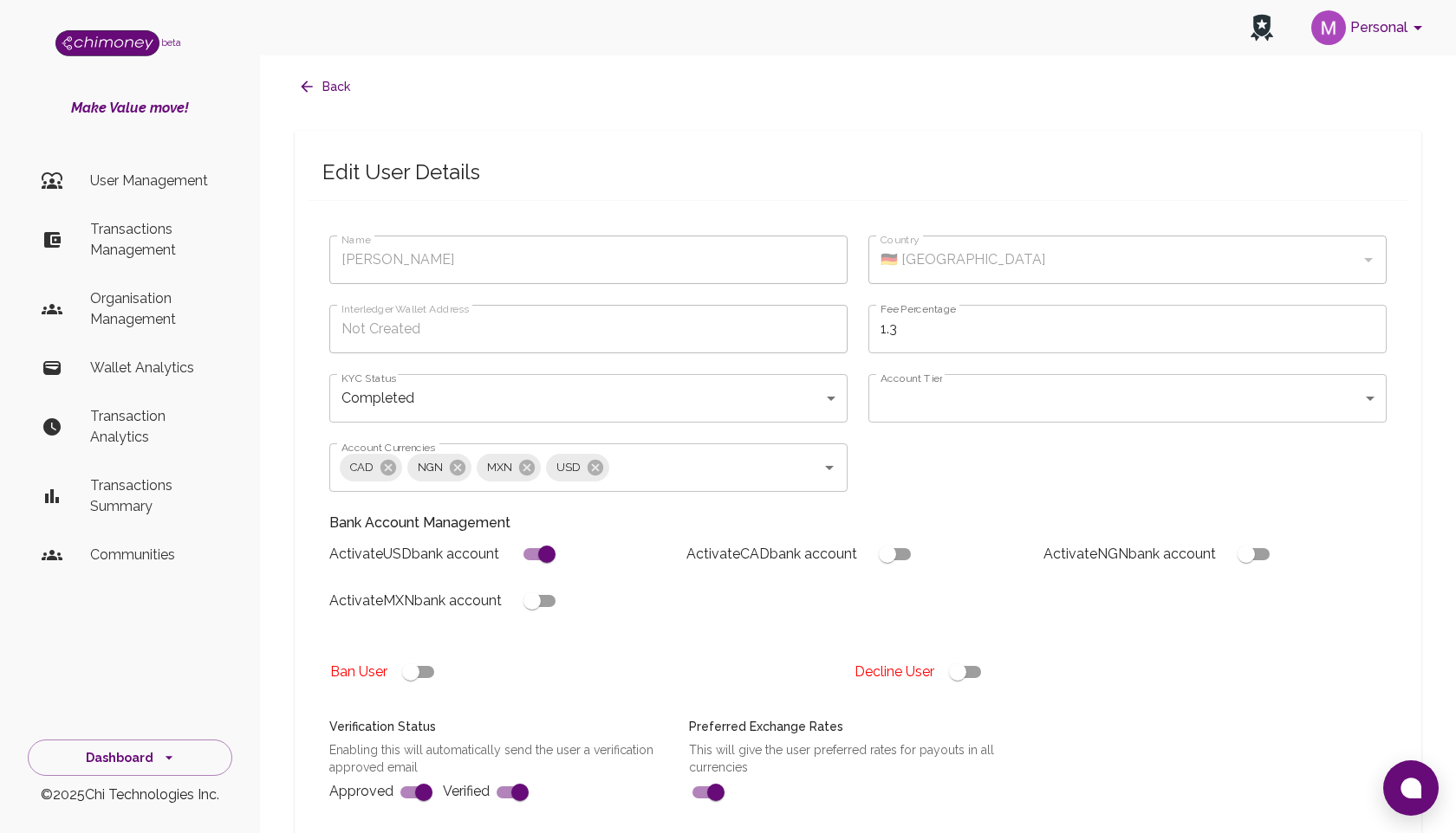
checkbox input "true"
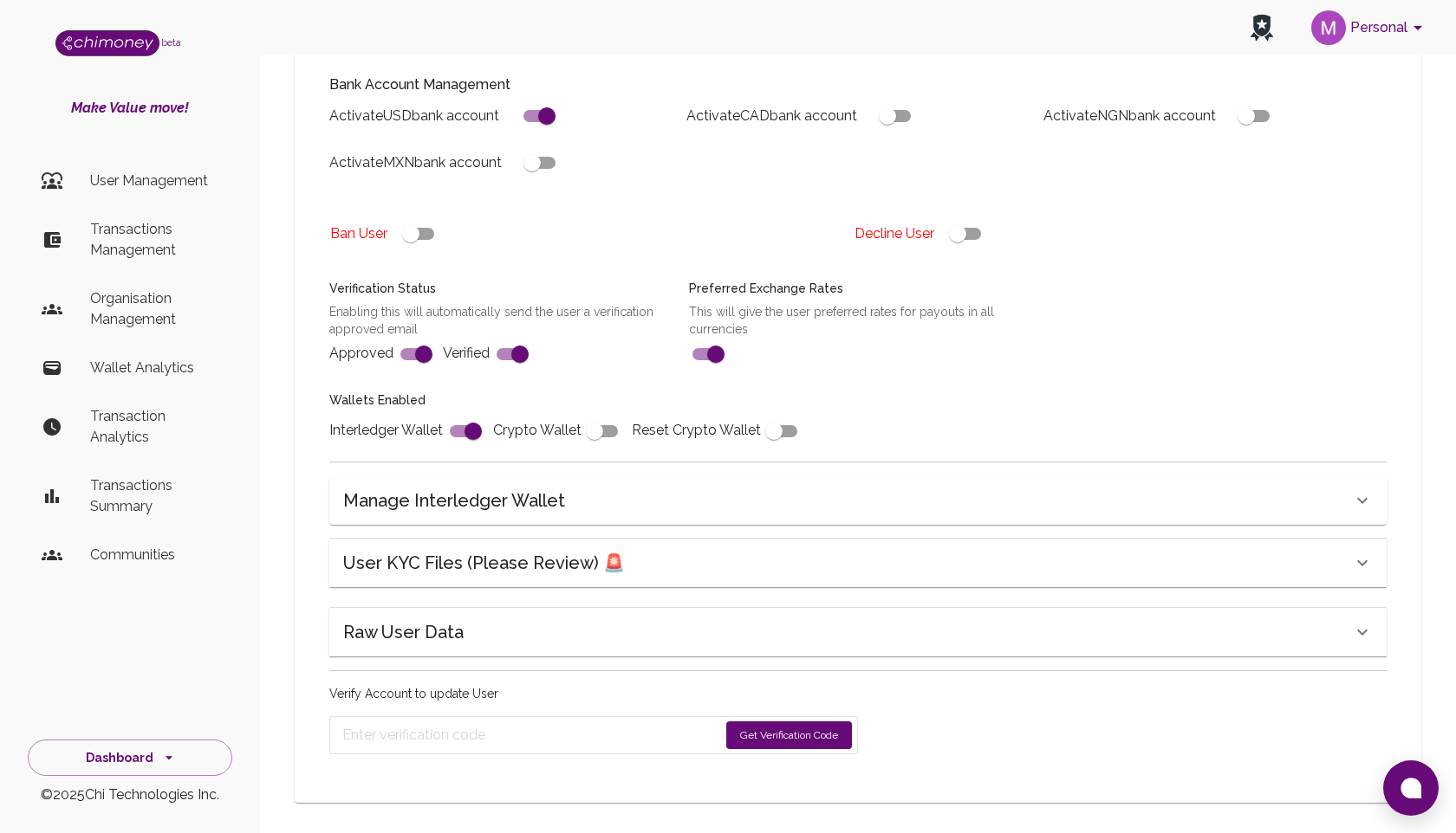
scroll to position [450, 0]
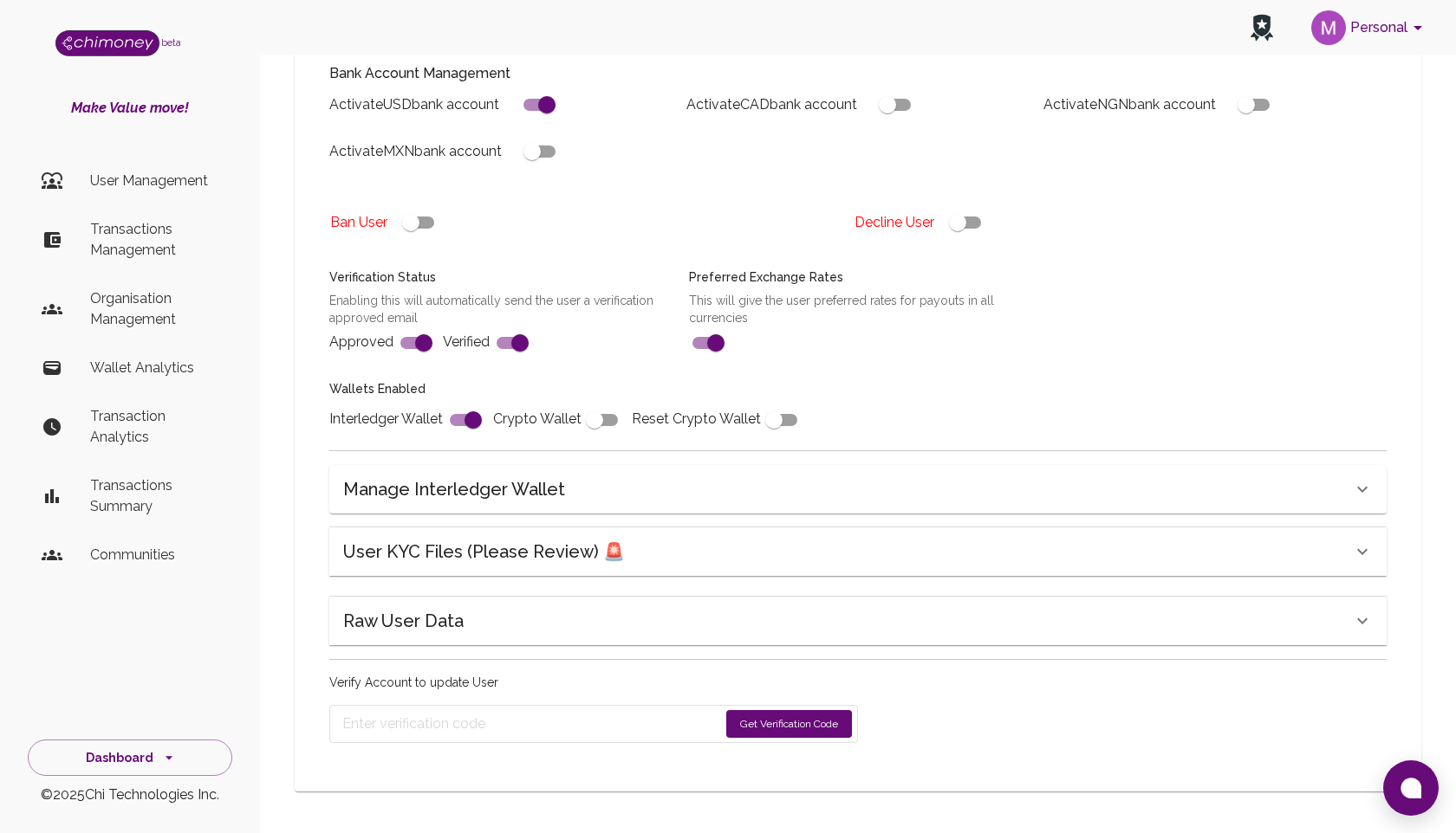
click at [552, 150] on input "checkbox" at bounding box center [532, 152] width 99 height 33
checkbox input "true"
click at [753, 720] on button "Get Verification Code" at bounding box center [788, 724] width 125 height 27
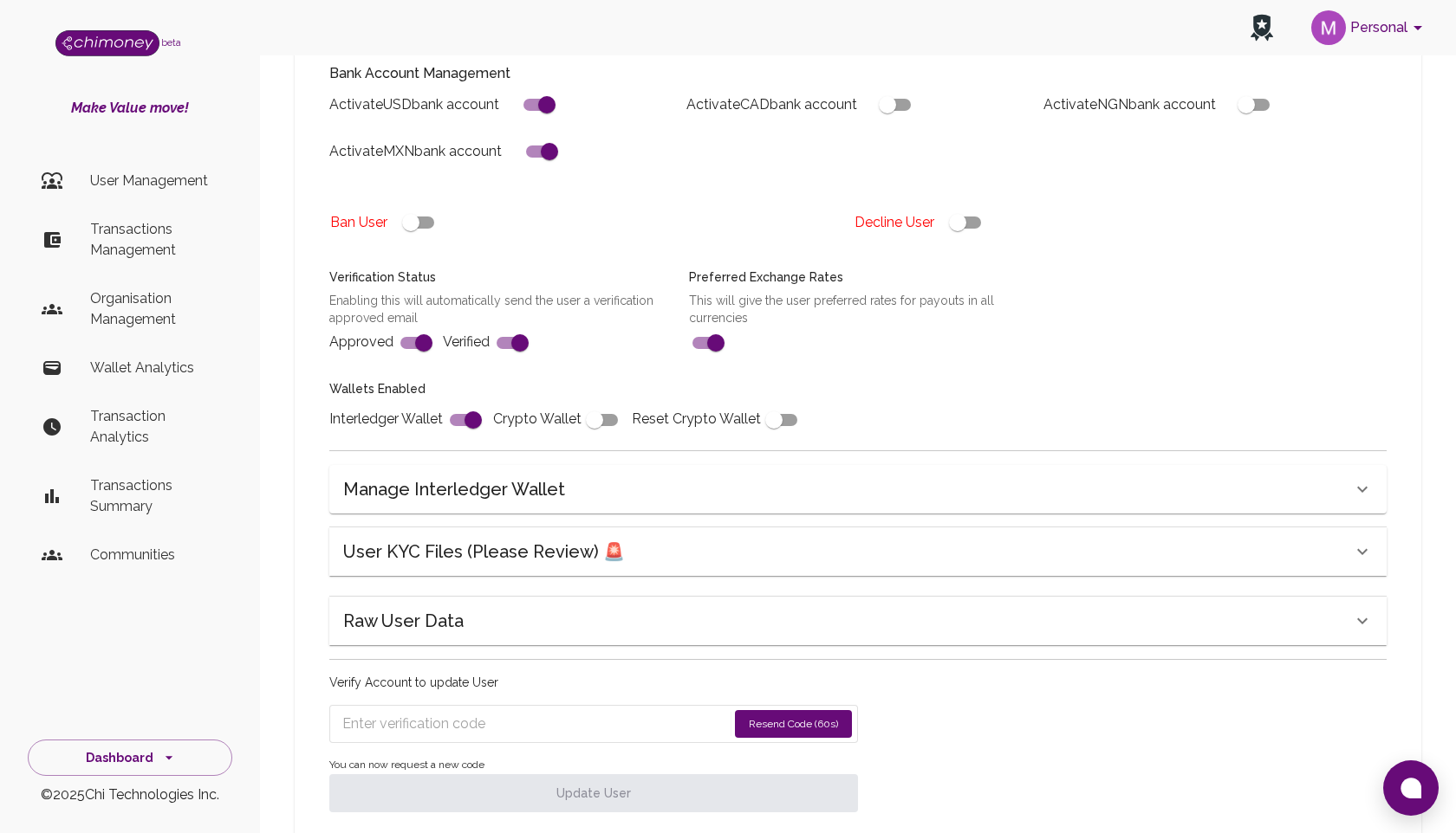
scroll to position [505, 0]
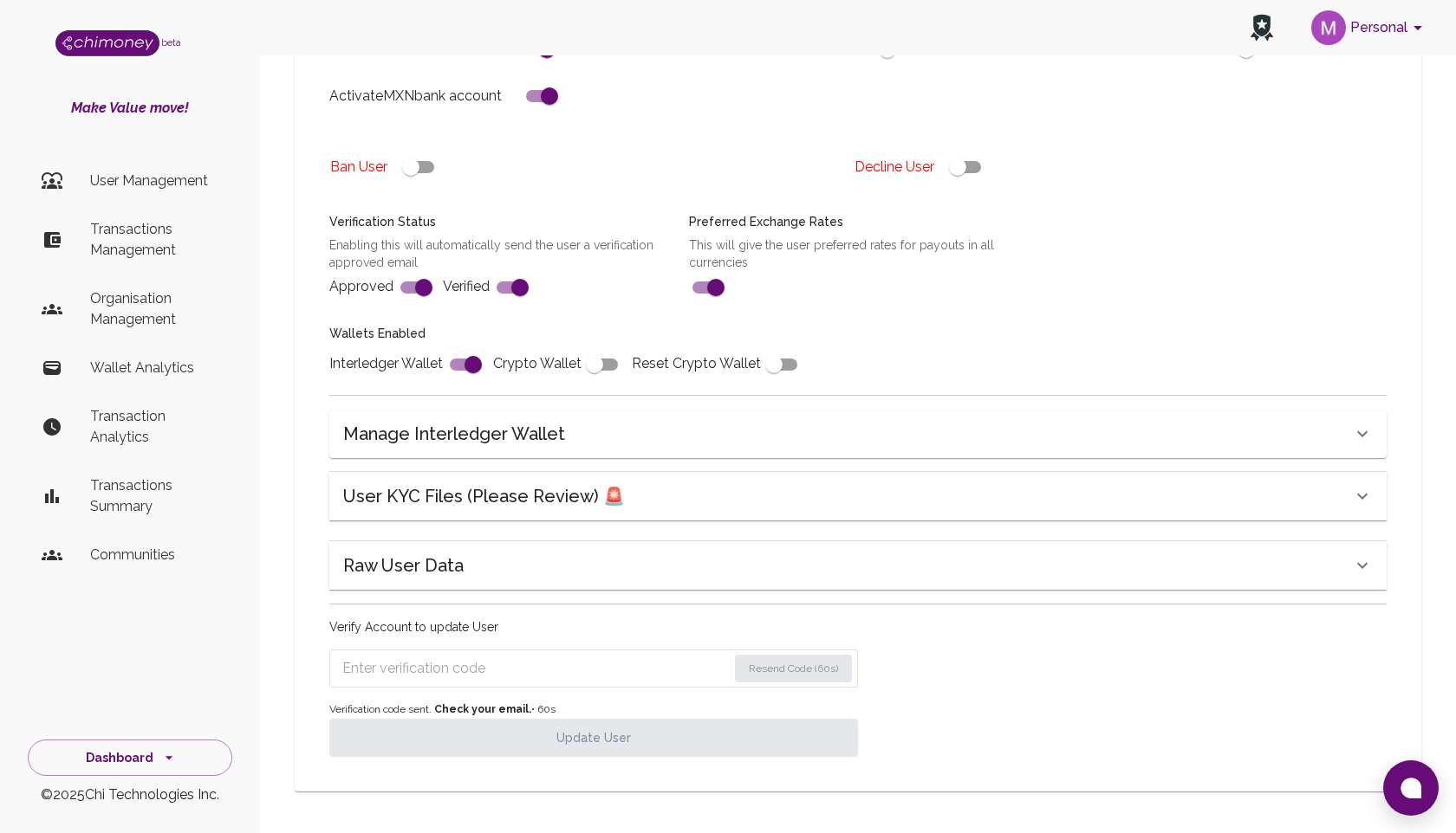
click at [574, 674] on input "Enter verification code" at bounding box center [534, 669] width 384 height 27
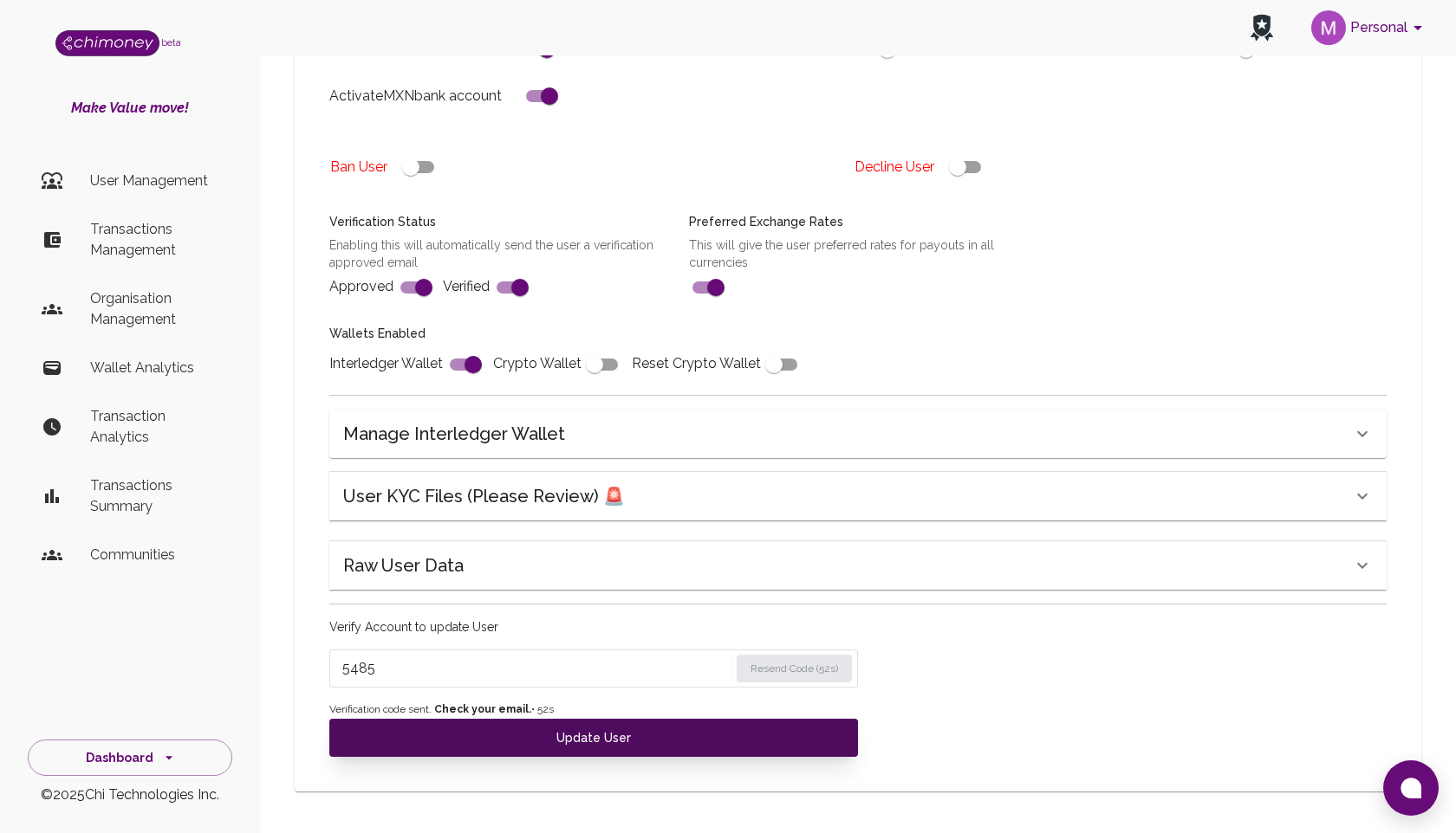
type input "5485"
click at [560, 736] on button "Update User" at bounding box center [594, 737] width 528 height 38
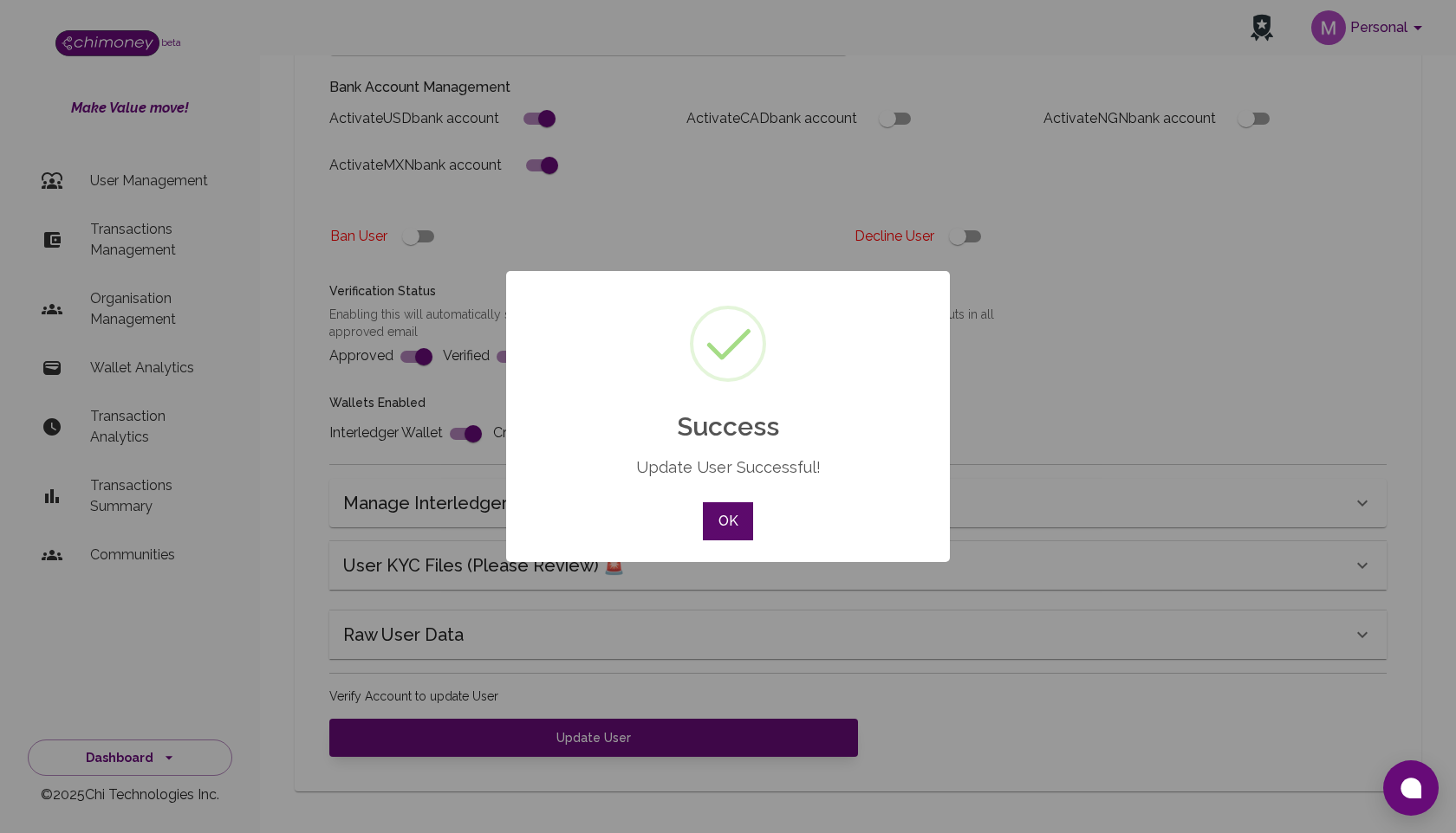
click at [733, 526] on button "OK" at bounding box center [728, 521] width 50 height 38
